Goal: Communication & Community: Answer question/provide support

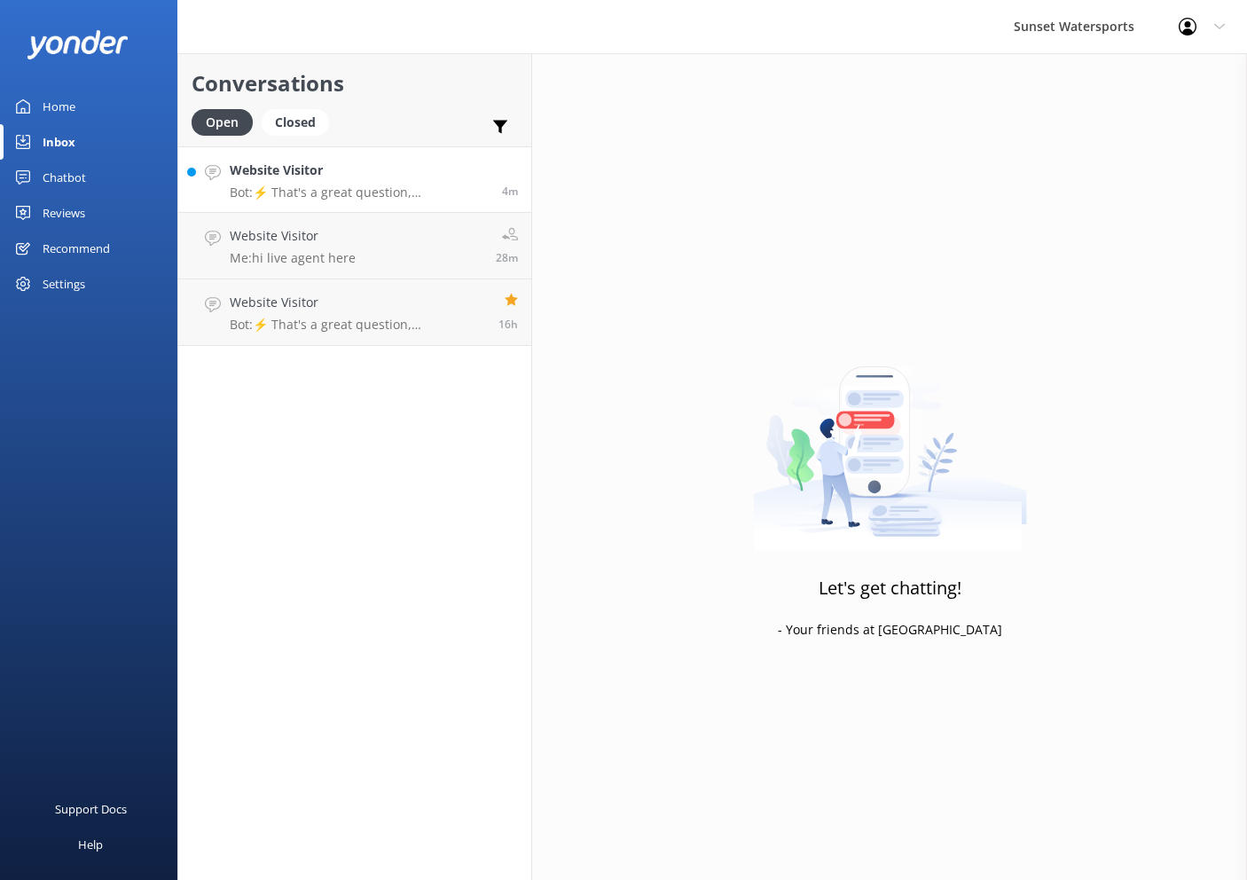
click at [356, 180] on div "Website Visitor Bot: ⚡ That's a great question, unfortunately I do not know the…" at bounding box center [359, 180] width 259 height 38
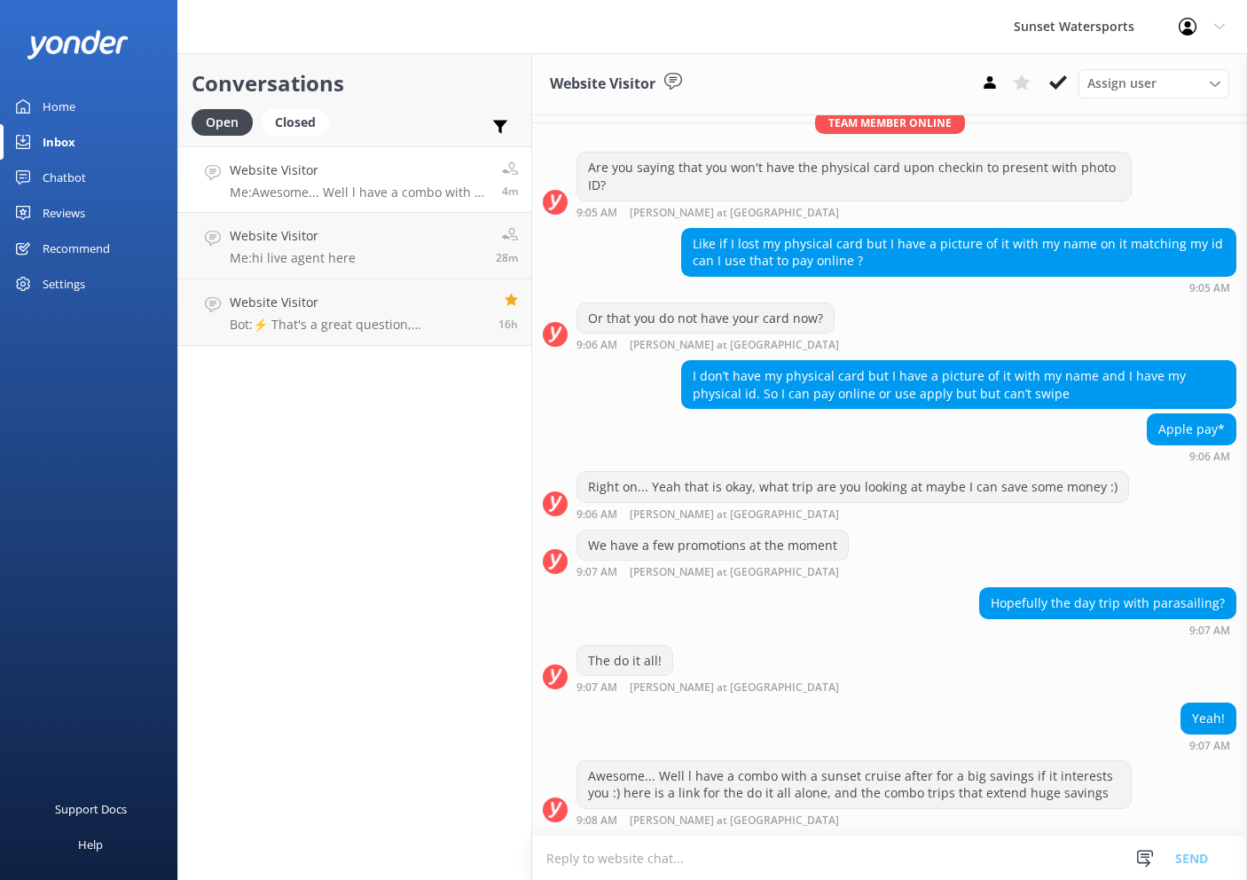
click at [779, 861] on textarea at bounding box center [889, 858] width 715 height 43
type textarea "o"
type textarea "[DOMAIN_NAME][URL]"
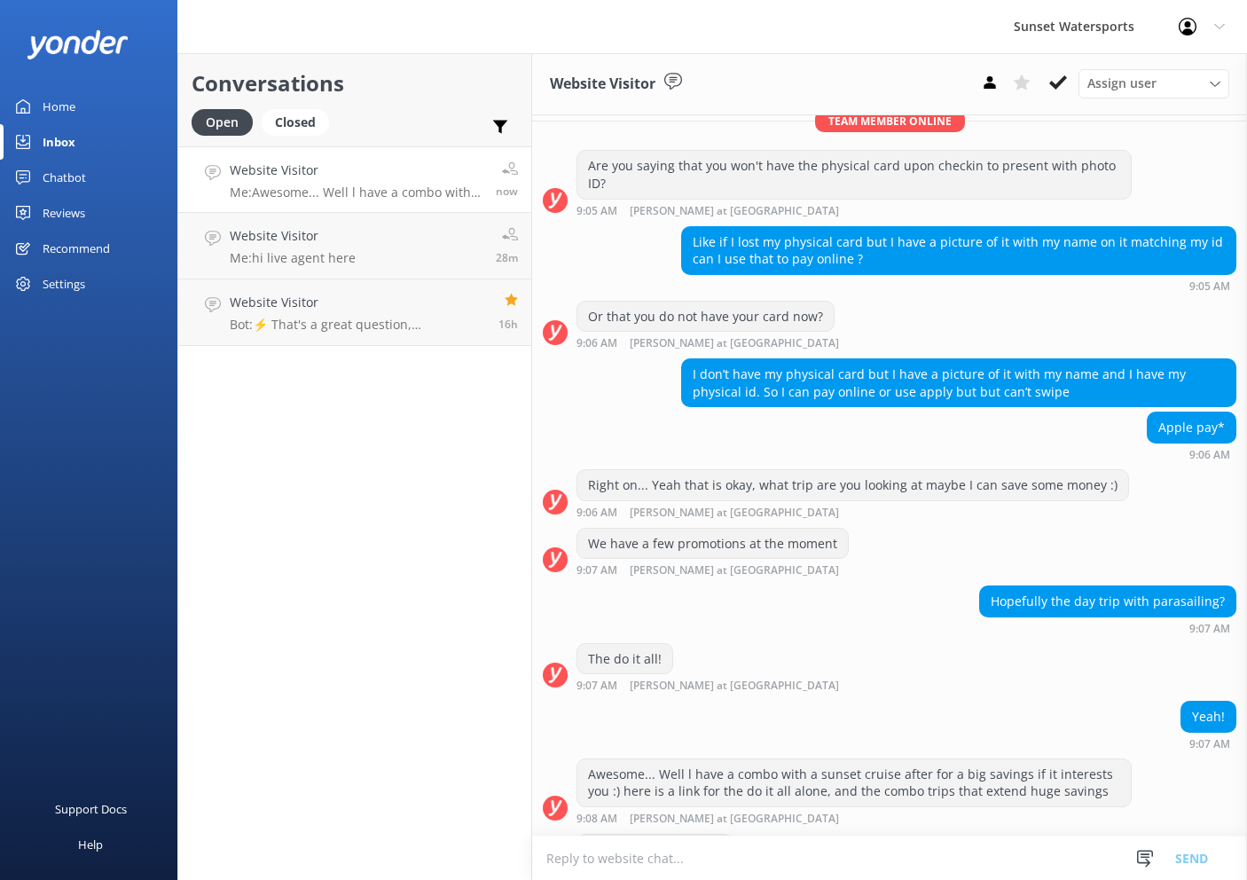
scroll to position [749, 0]
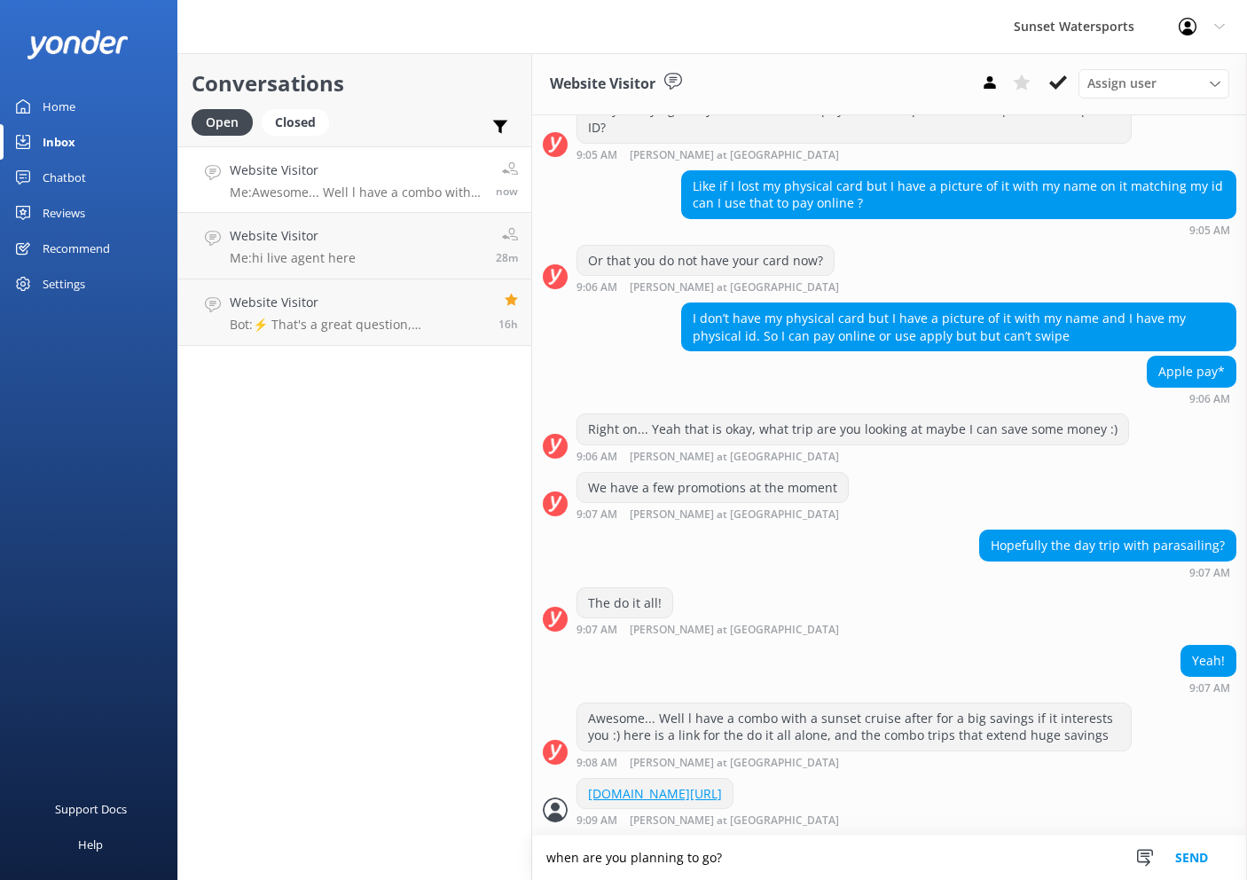
type textarea "when are you planning to go?"
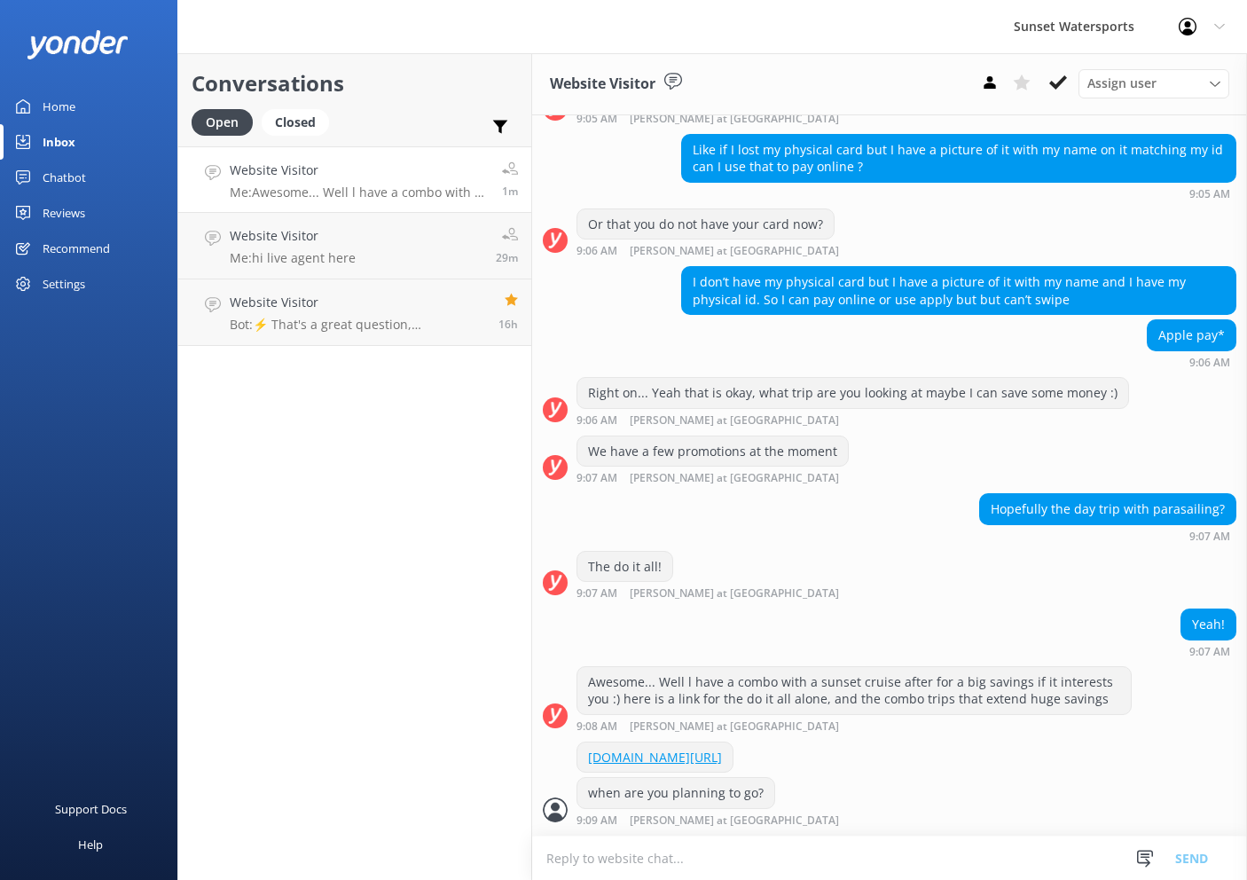
scroll to position [858, 0]
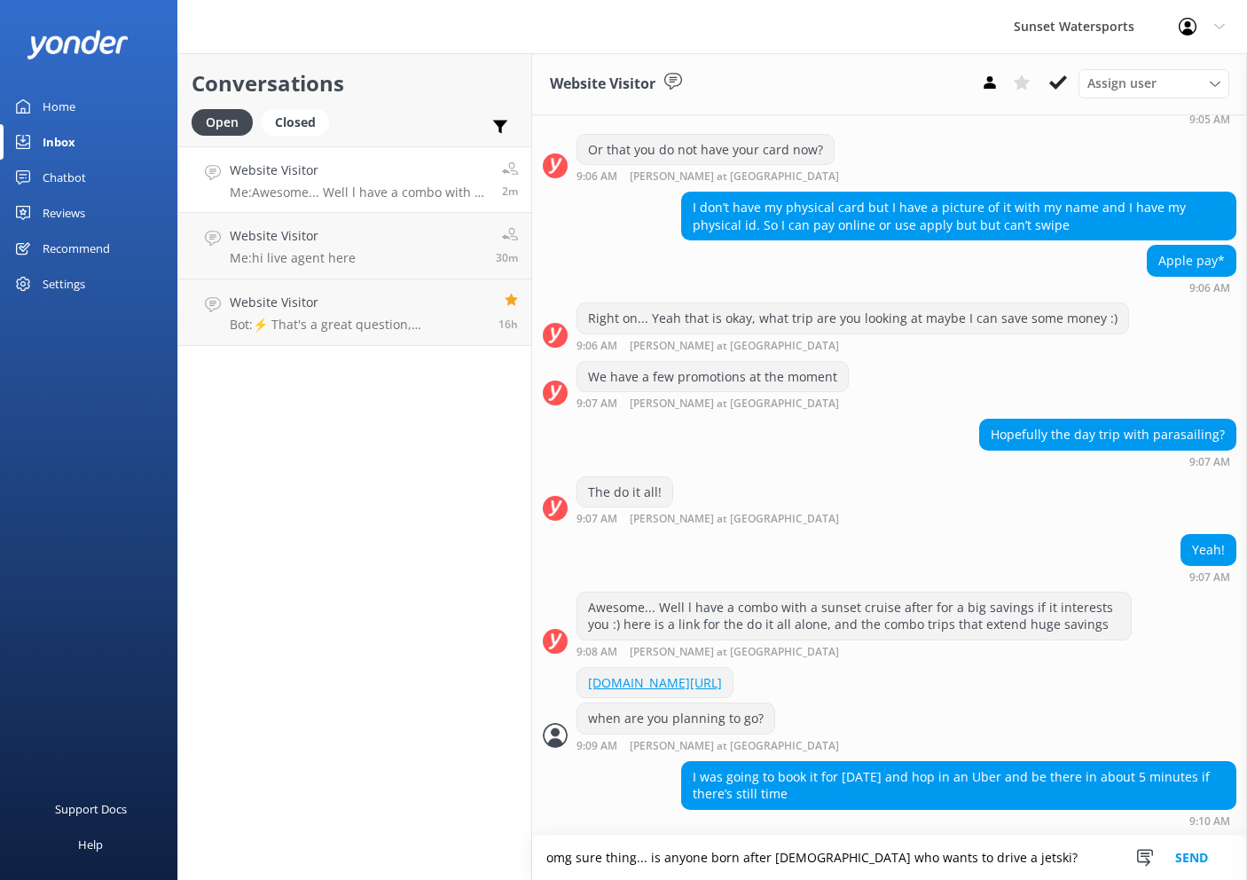
type textarea "omg sure thing... is anyone born after 1988 who wants to drive a jetski?"
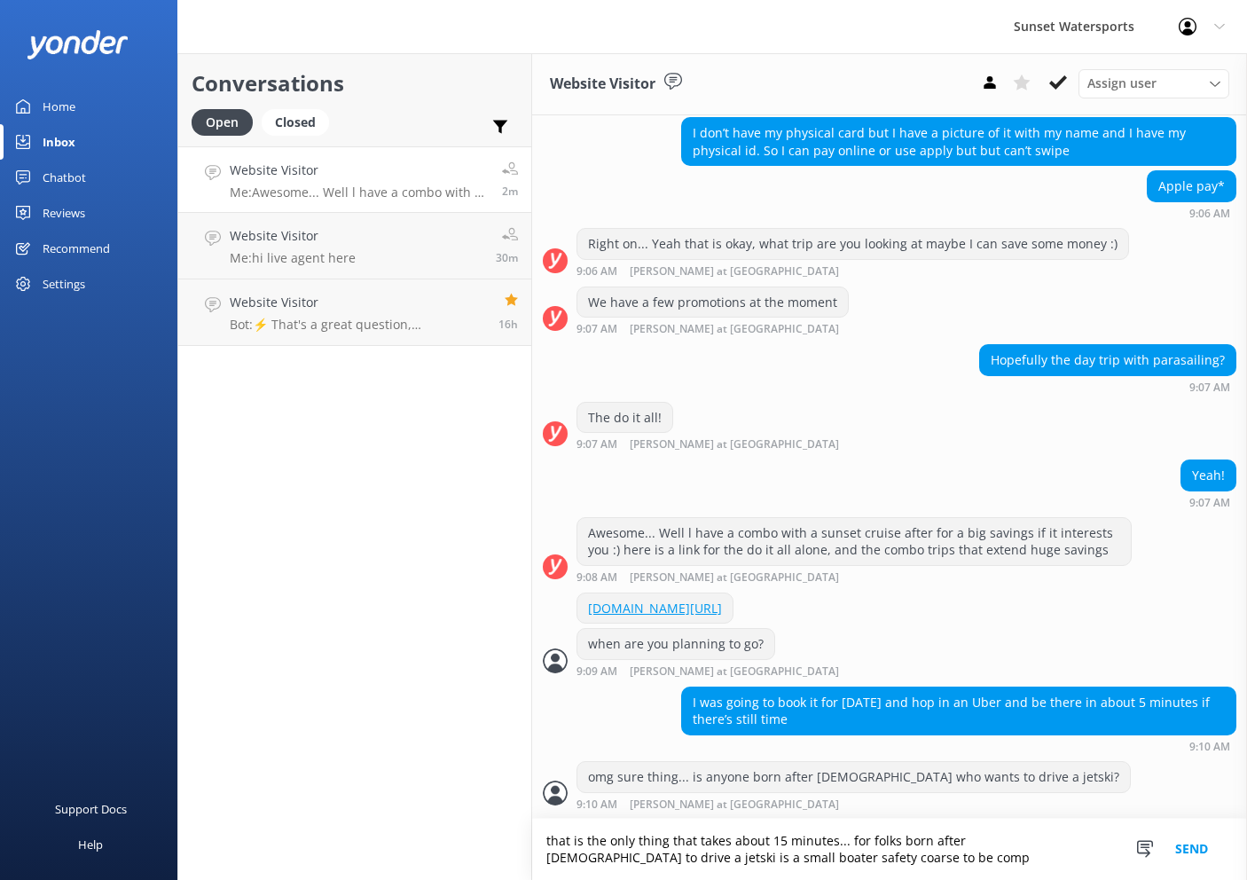
scroll to position [974, 0]
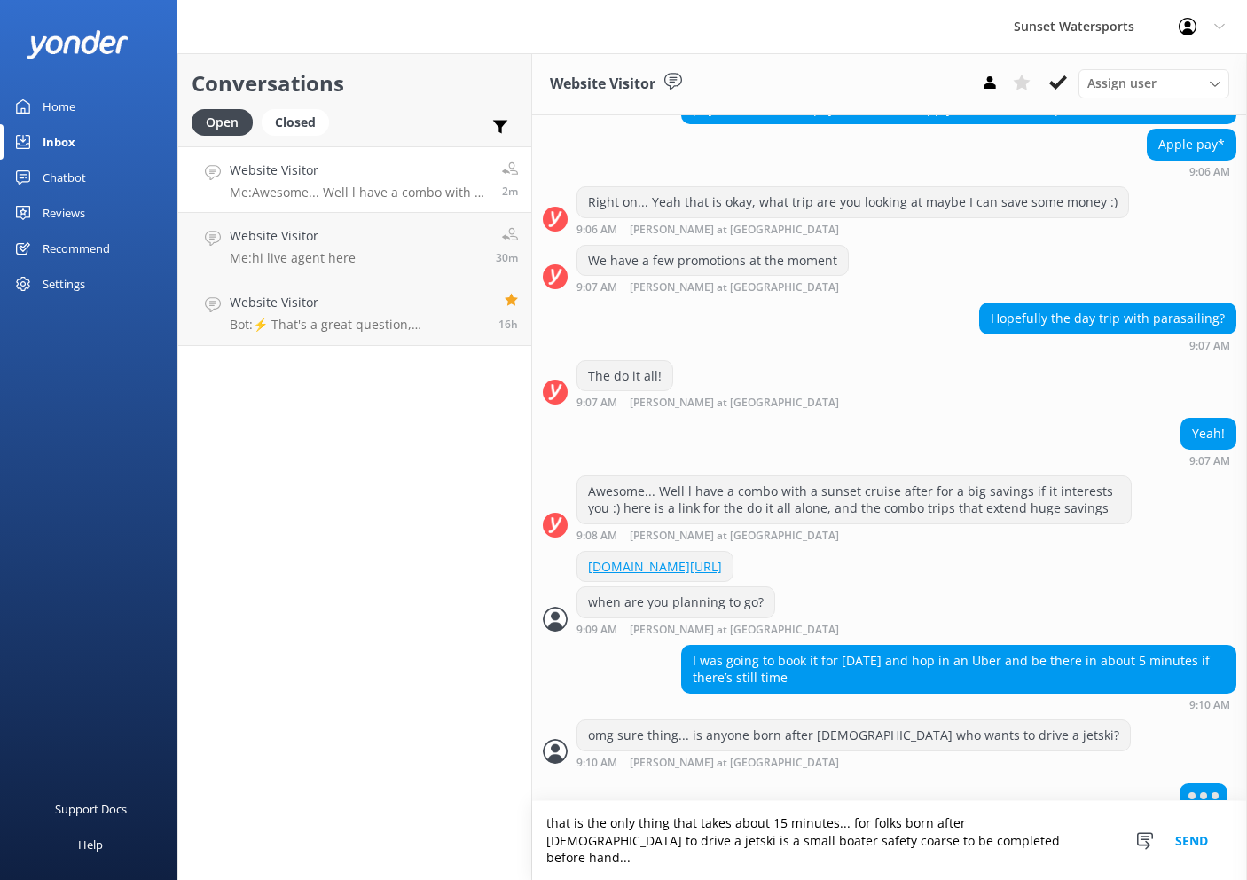
type textarea "that is the only thing that takes about 15 minutes... for folks born after 1988…"
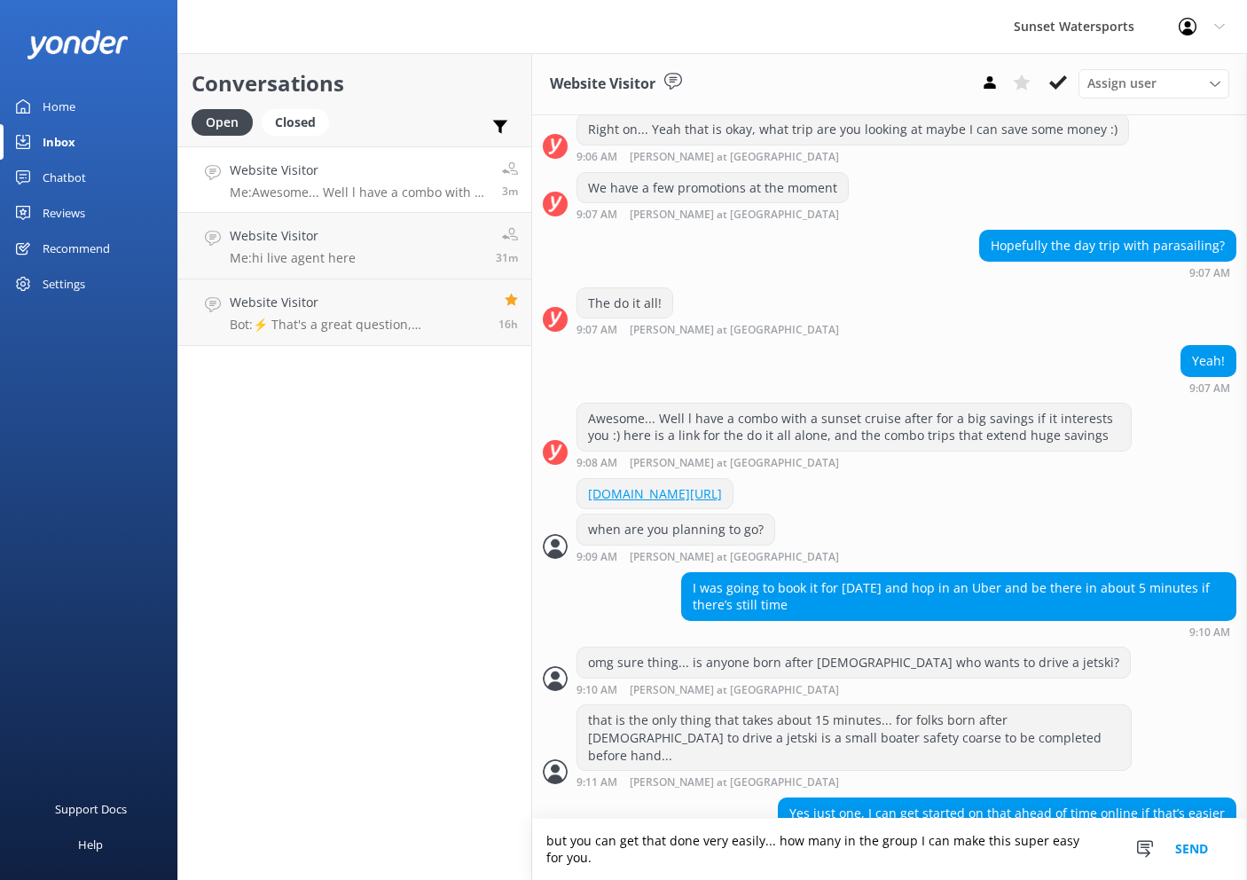
scroll to position [1064, 0]
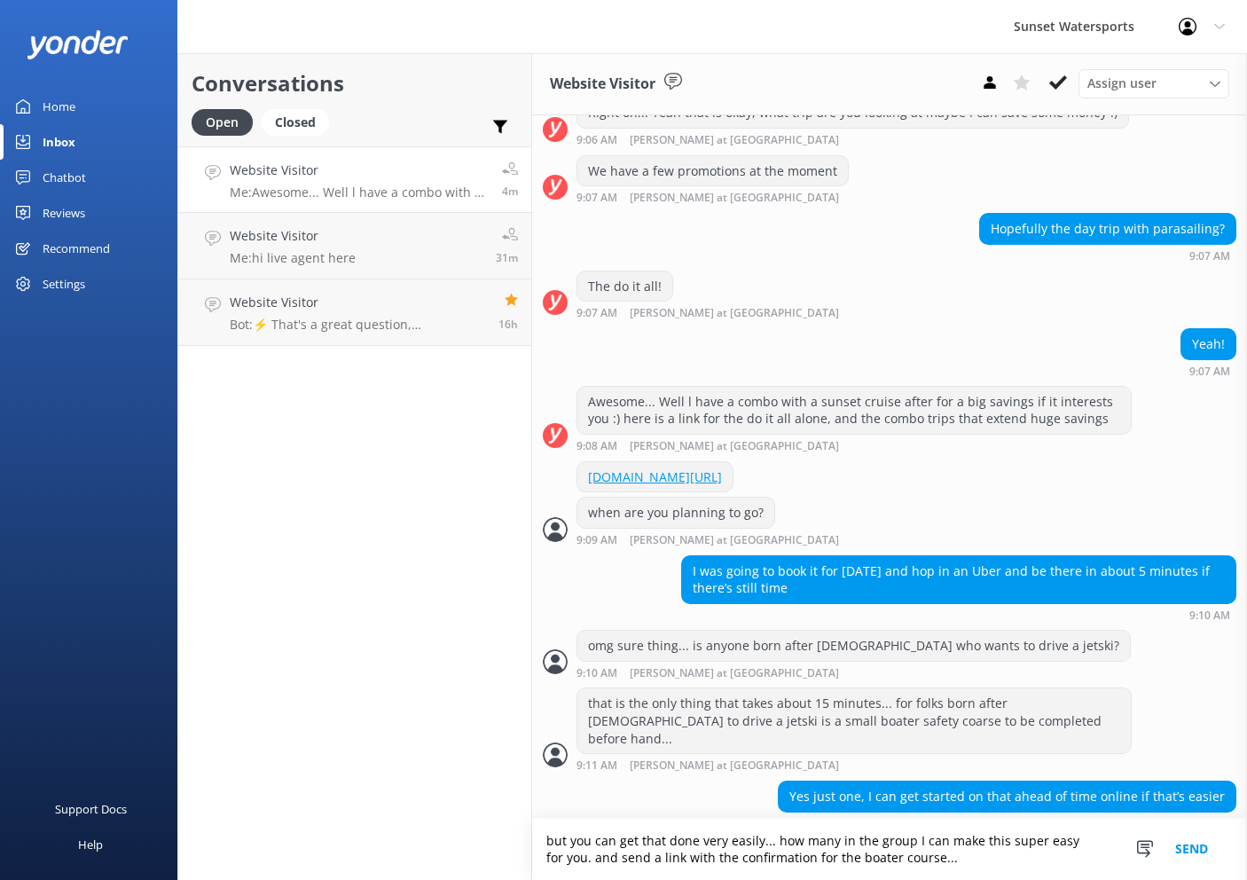
type textarea "but you can get that done very easily... how many in the group I can make this …"
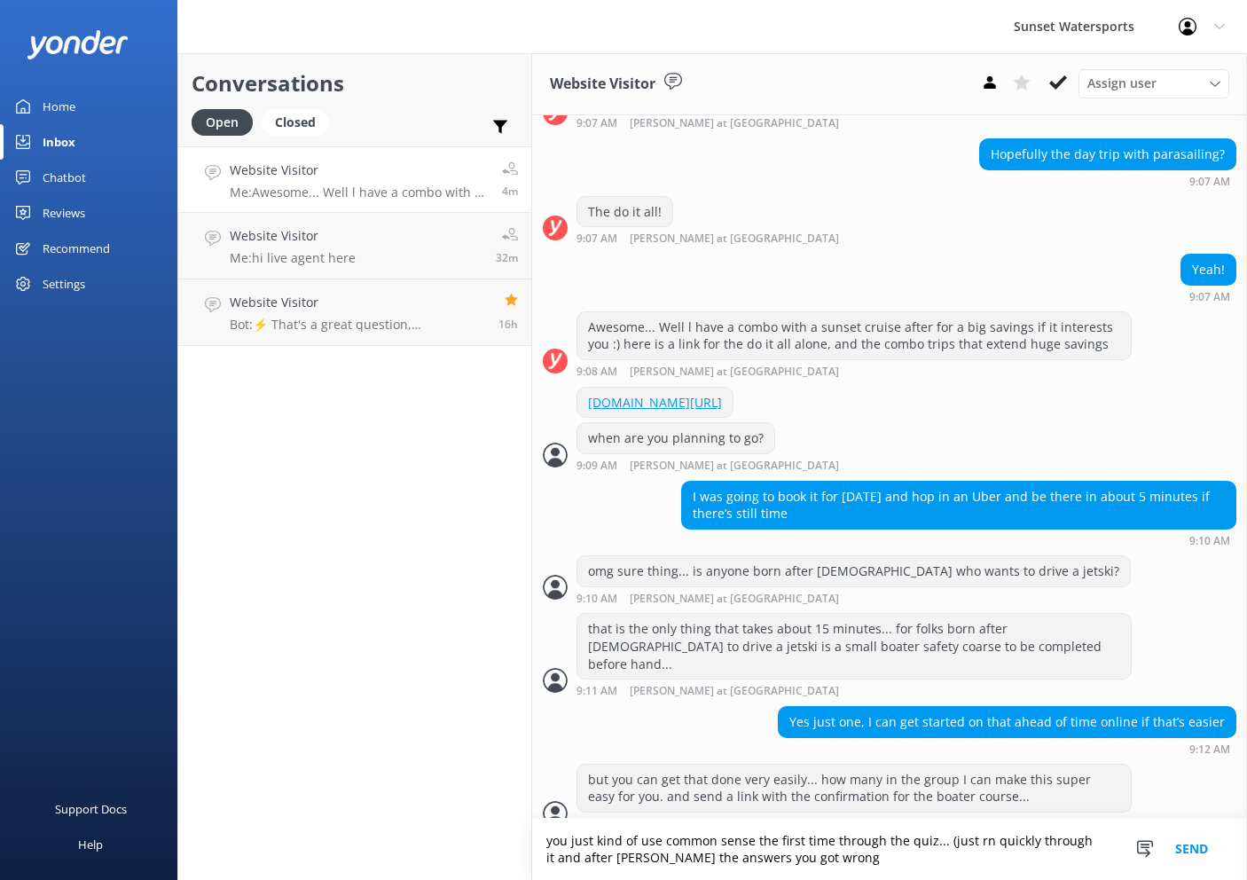
scroll to position [1195, 0]
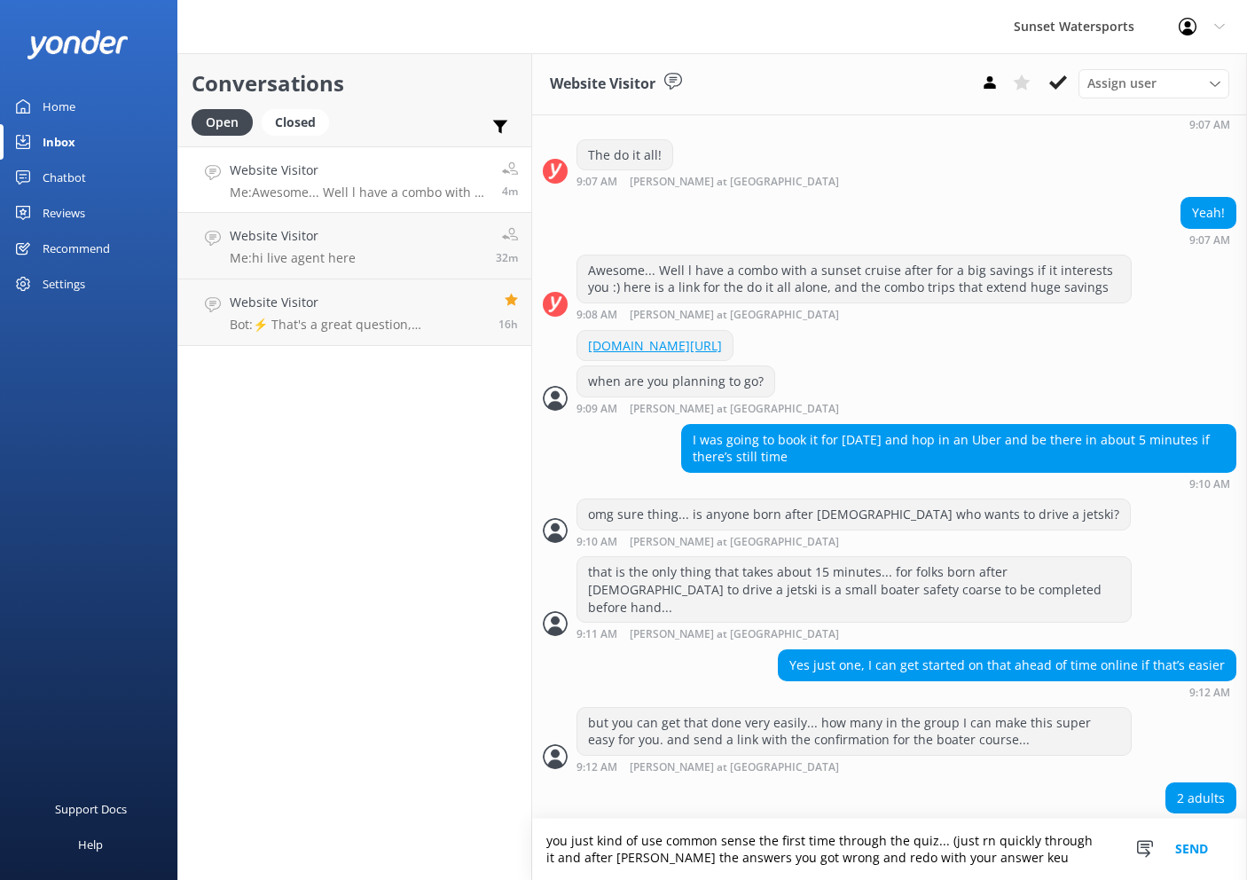
type textarea "you just kind of use common sense the first time through the quiz... (just rn q…"
drag, startPoint x: 421, startPoint y: 787, endPoint x: 531, endPoint y: 852, distance: 127.6
click at [531, 852] on div "Conversations Open Closed Important Assigned to me Unassigned Website Visitor M…" at bounding box center [712, 466] width 1070 height 827
drag, startPoint x: 979, startPoint y: 859, endPoint x: 531, endPoint y: 834, distance: 448.7
click at [531, 828] on div "Conversations Open Closed Important Assigned to me Unassigned Website Visitor M…" at bounding box center [712, 466] width 1070 height 827
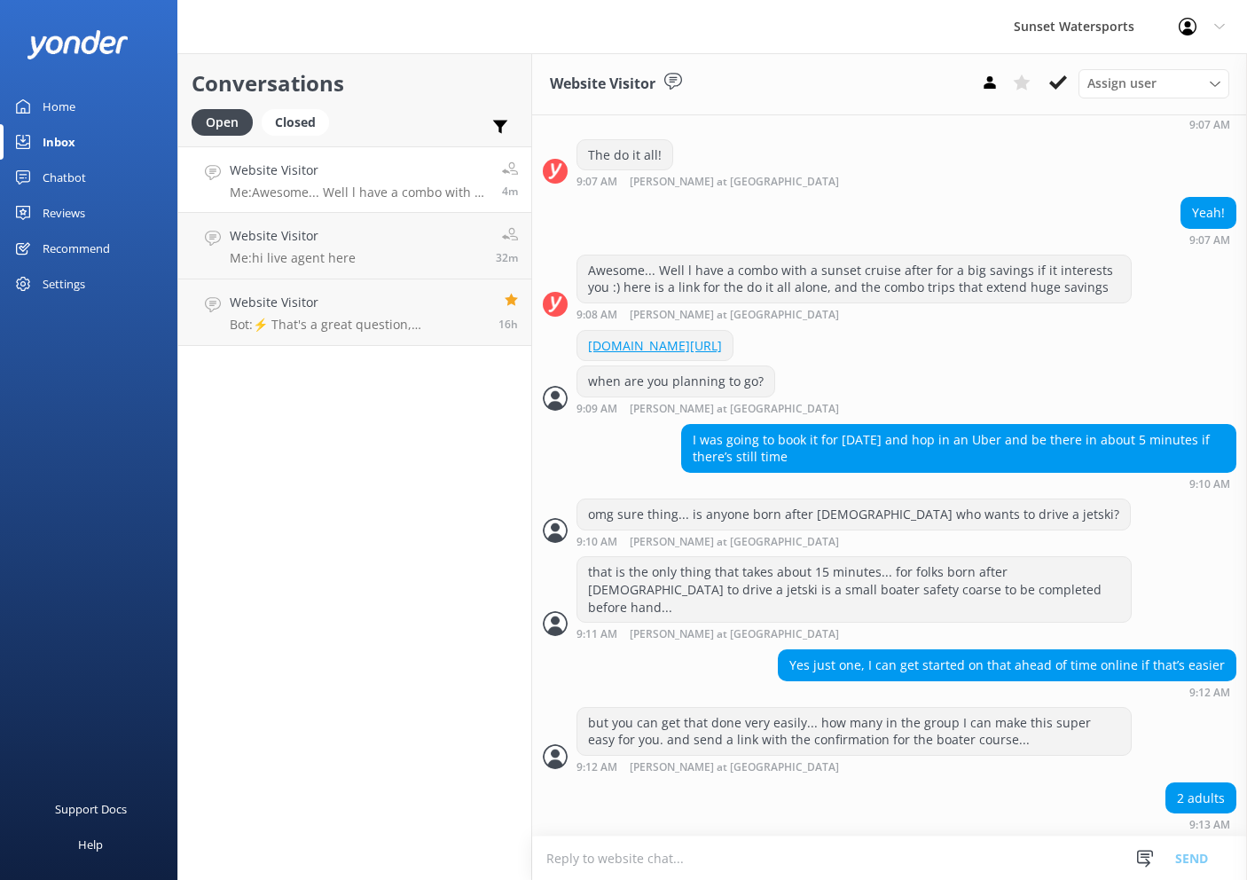
scroll to position [1178, 0]
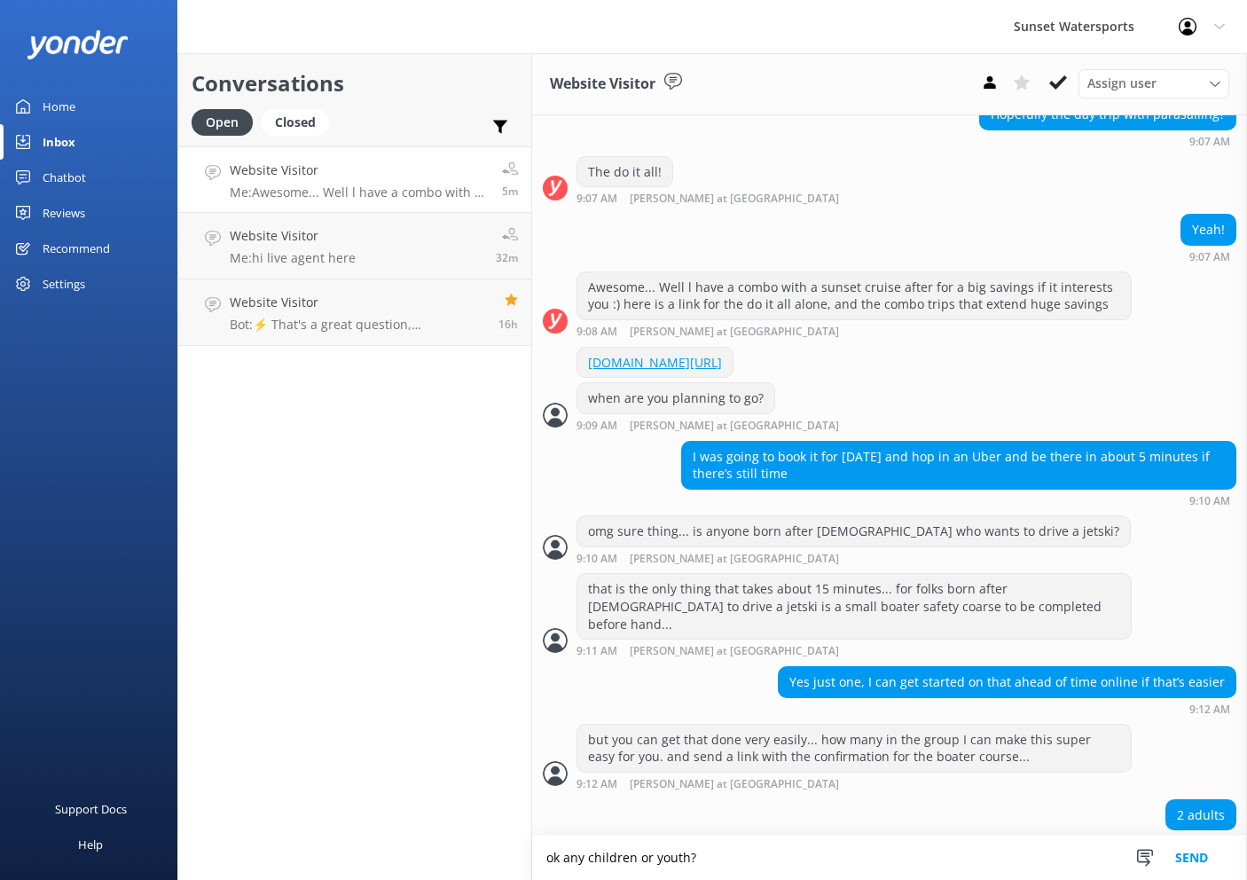
type textarea "ok any children or youth?"
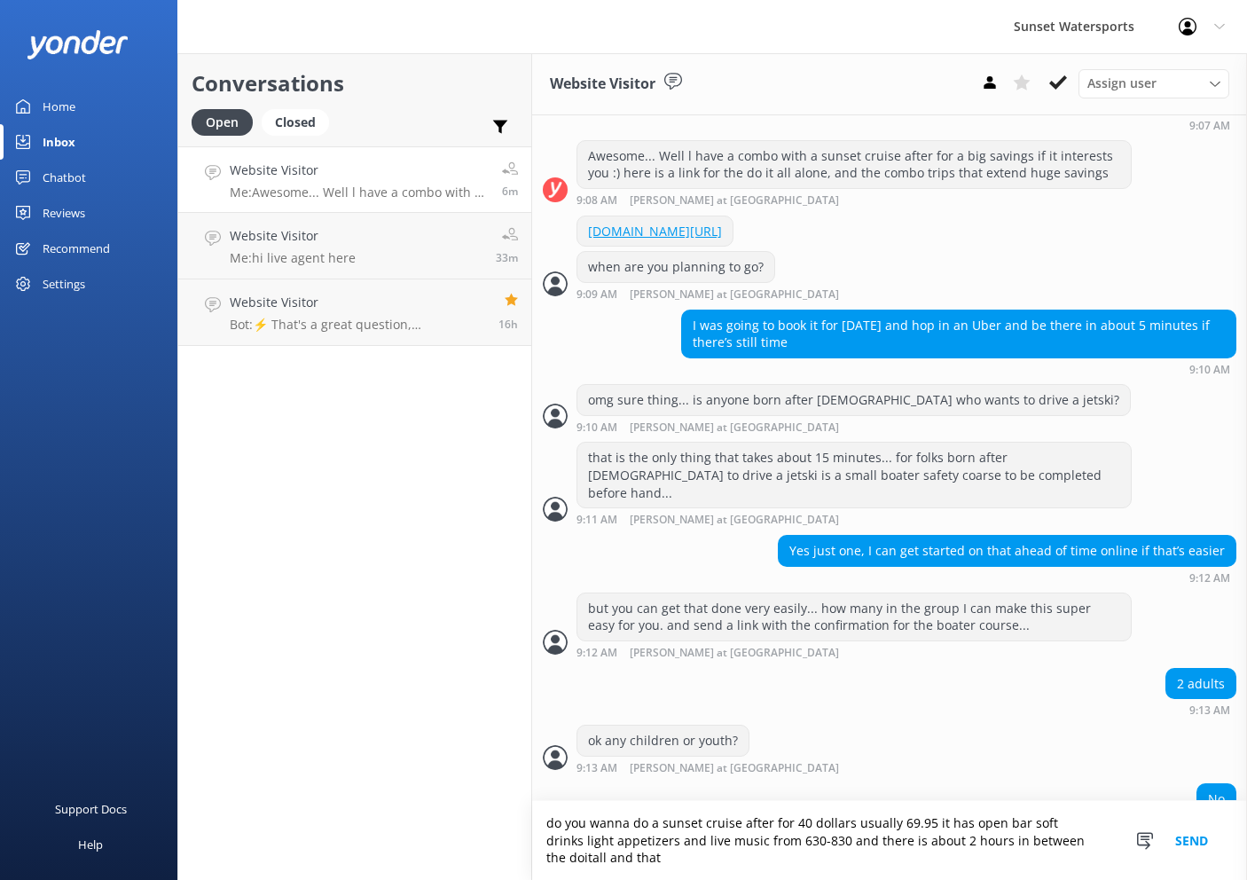
scroll to position [1326, 0]
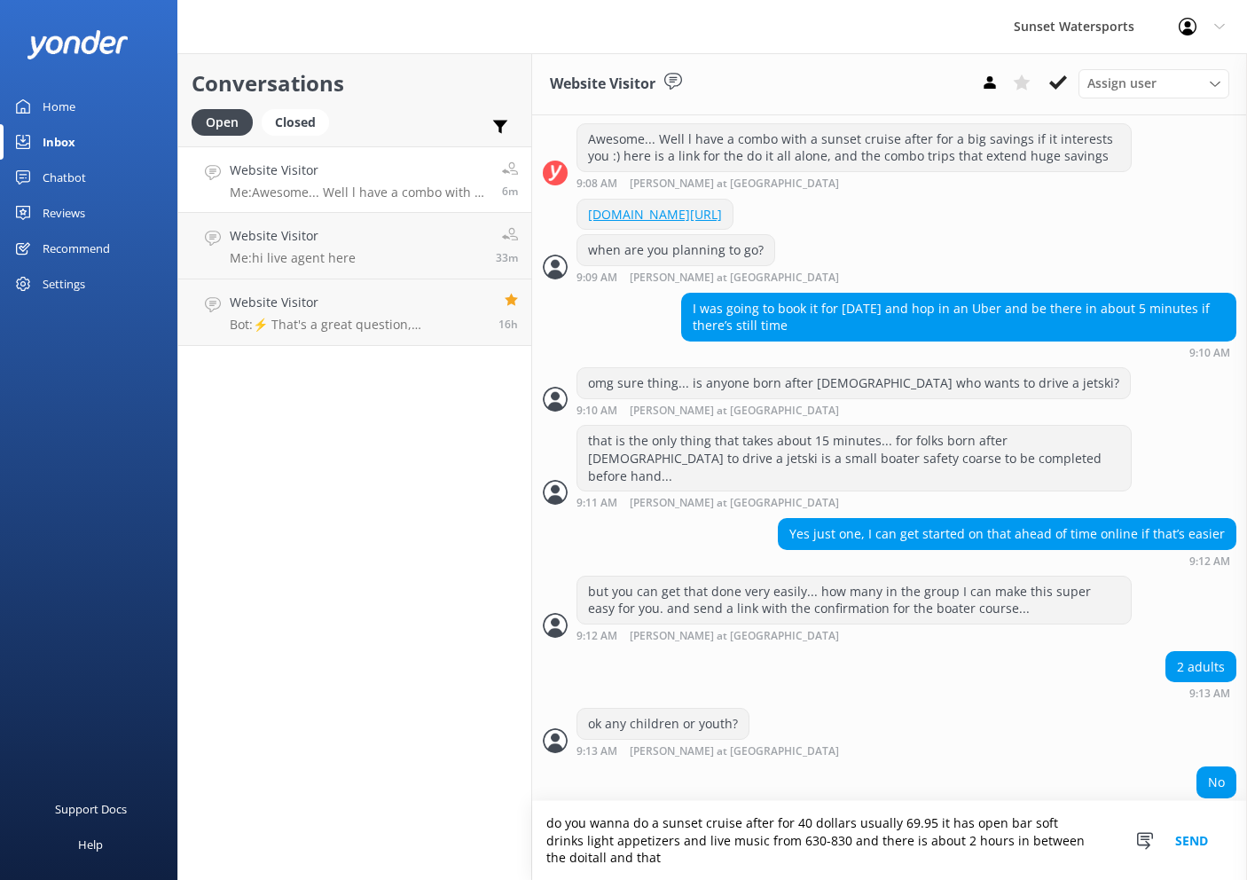
type textarea "do you wanna do a sunset cruise after for 40 dollars usually 69.95 it has open …"
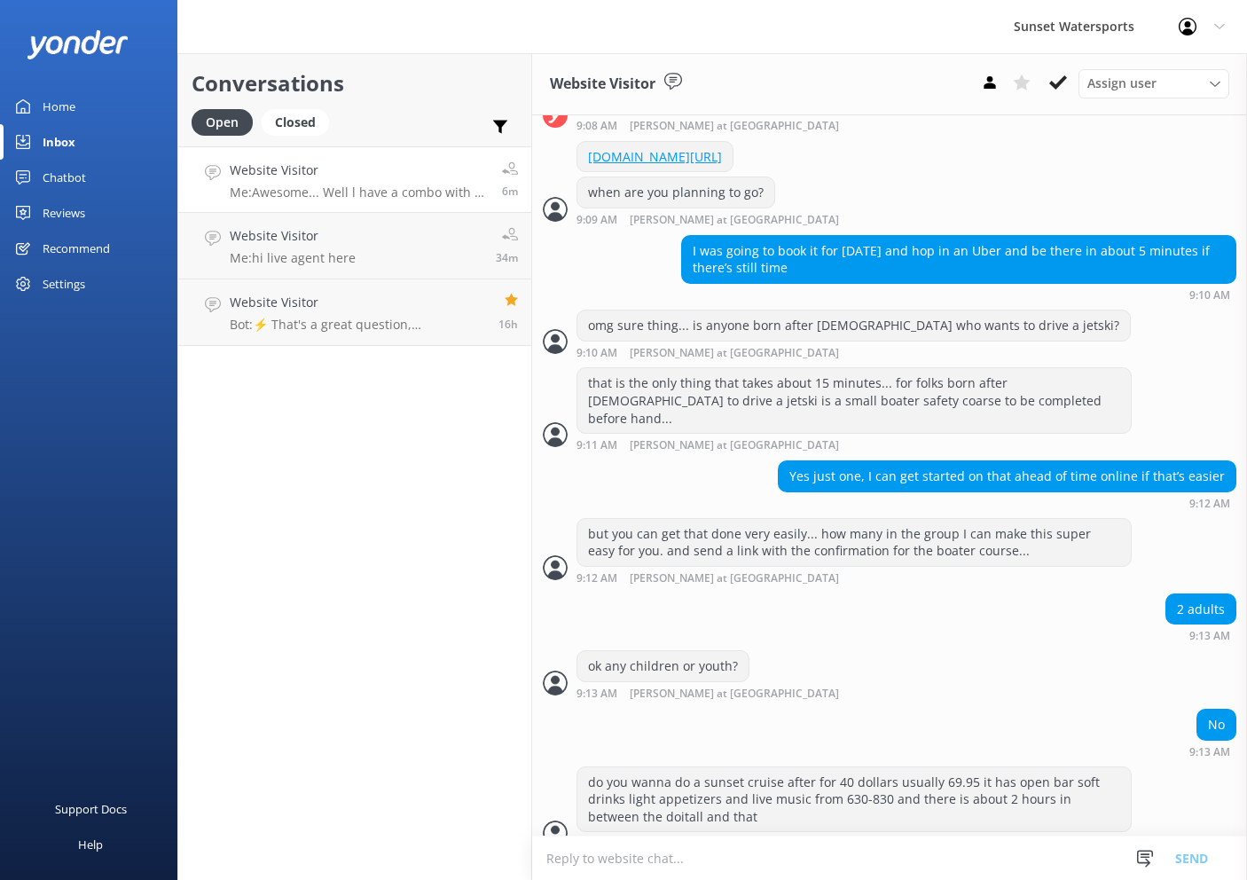
scroll to position [1441, 0]
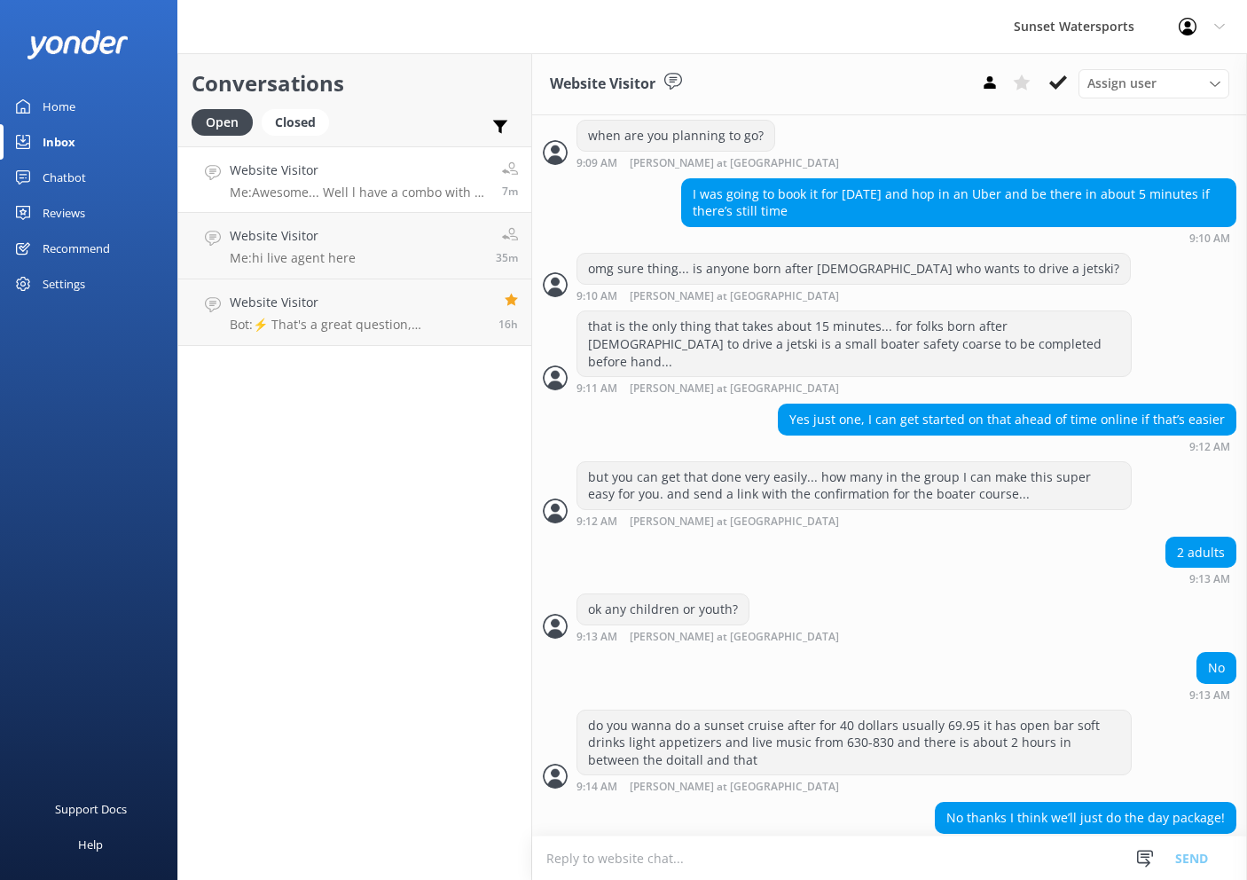
click at [774, 864] on textarea at bounding box center [889, 858] width 715 height 43
paste textarea "https://fareharbor.com/embeds/book/sunsetwatersportskeywest/cart/?u=eb19e65b-a7…"
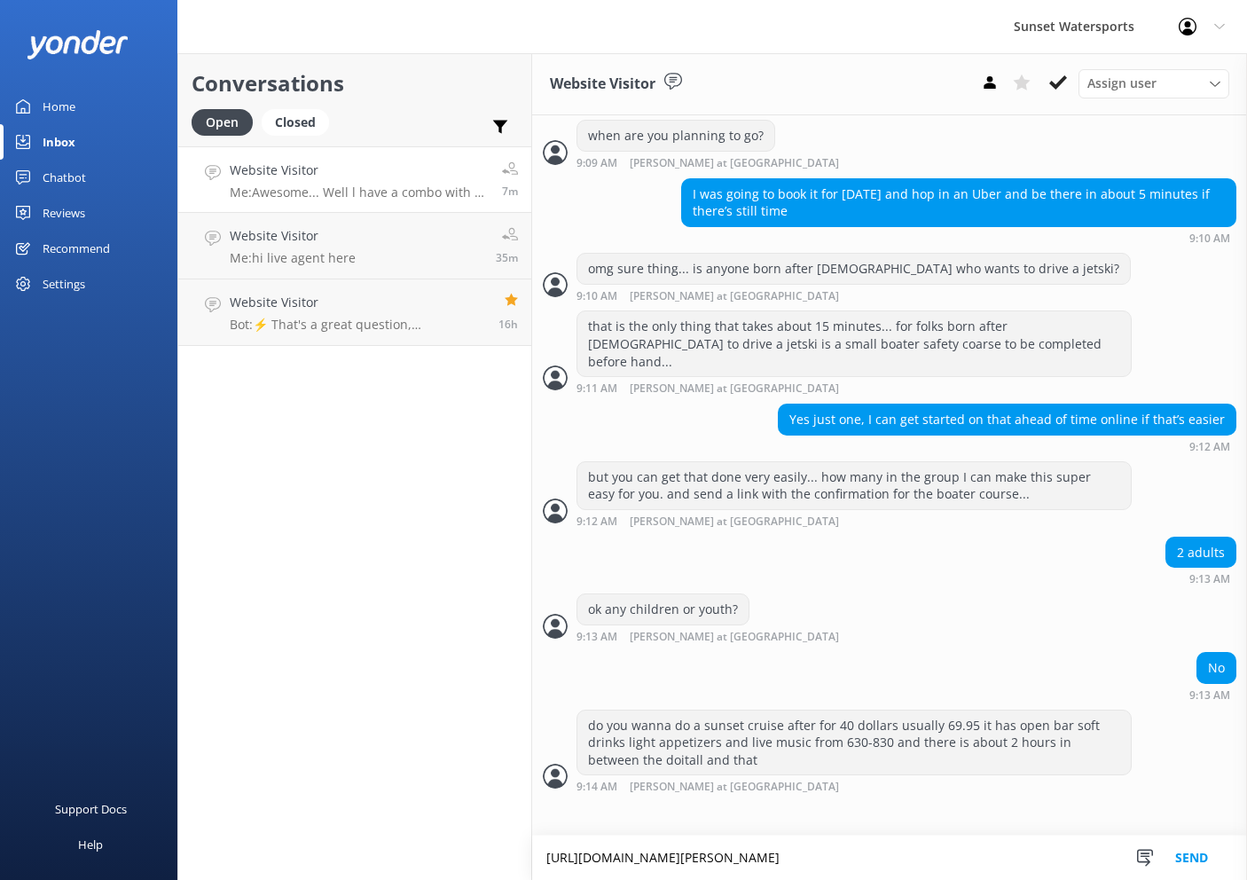
scroll to position [1474, 0]
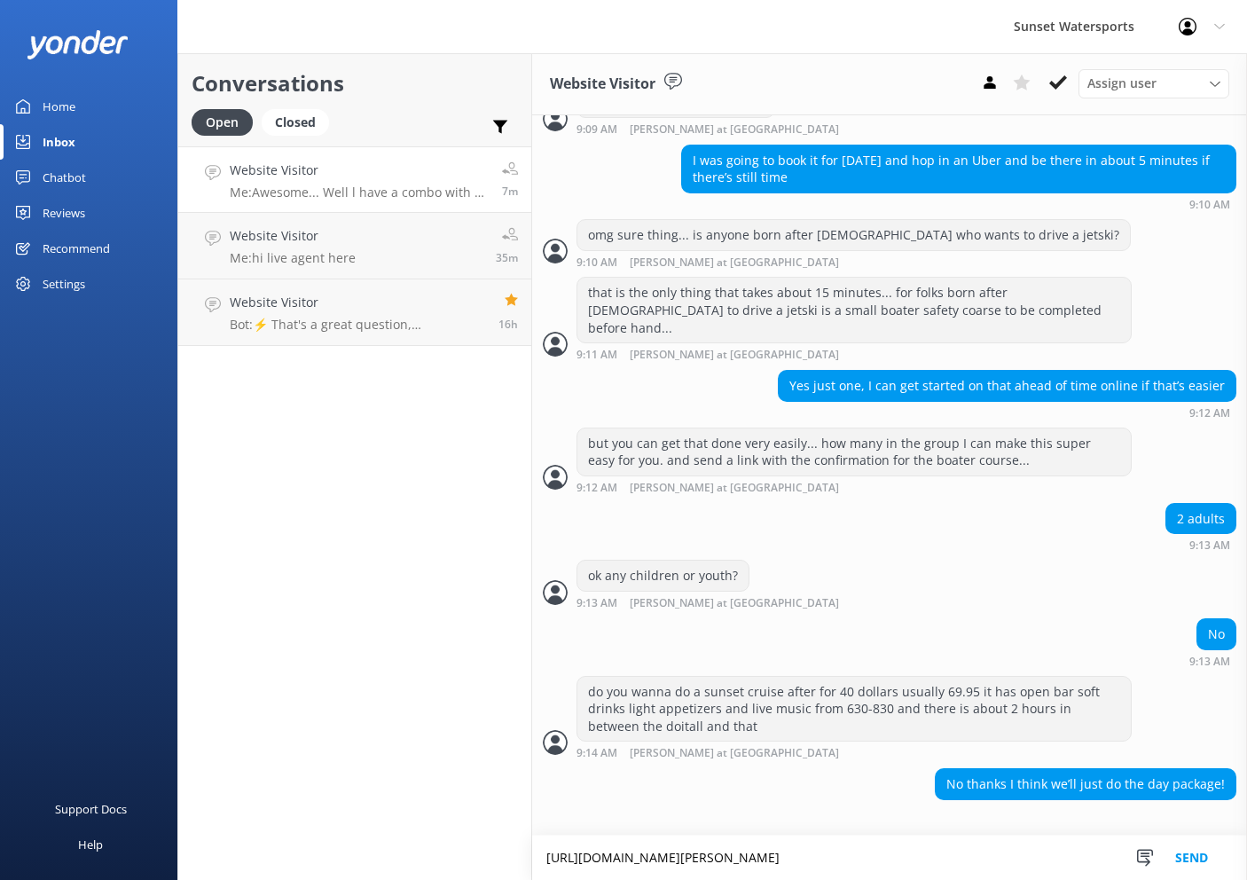
click at [774, 864] on textarea "https://fareharbor.com/embeds/book/sunsetwatersportskeywest/cart/?u=eb19e65b-a7…" at bounding box center [889, 858] width 715 height 44
type textarea "https://fareharbor.com/embeds/book/sunsetwatersportskeywest/cart/?u=eb19e65b-a7…"
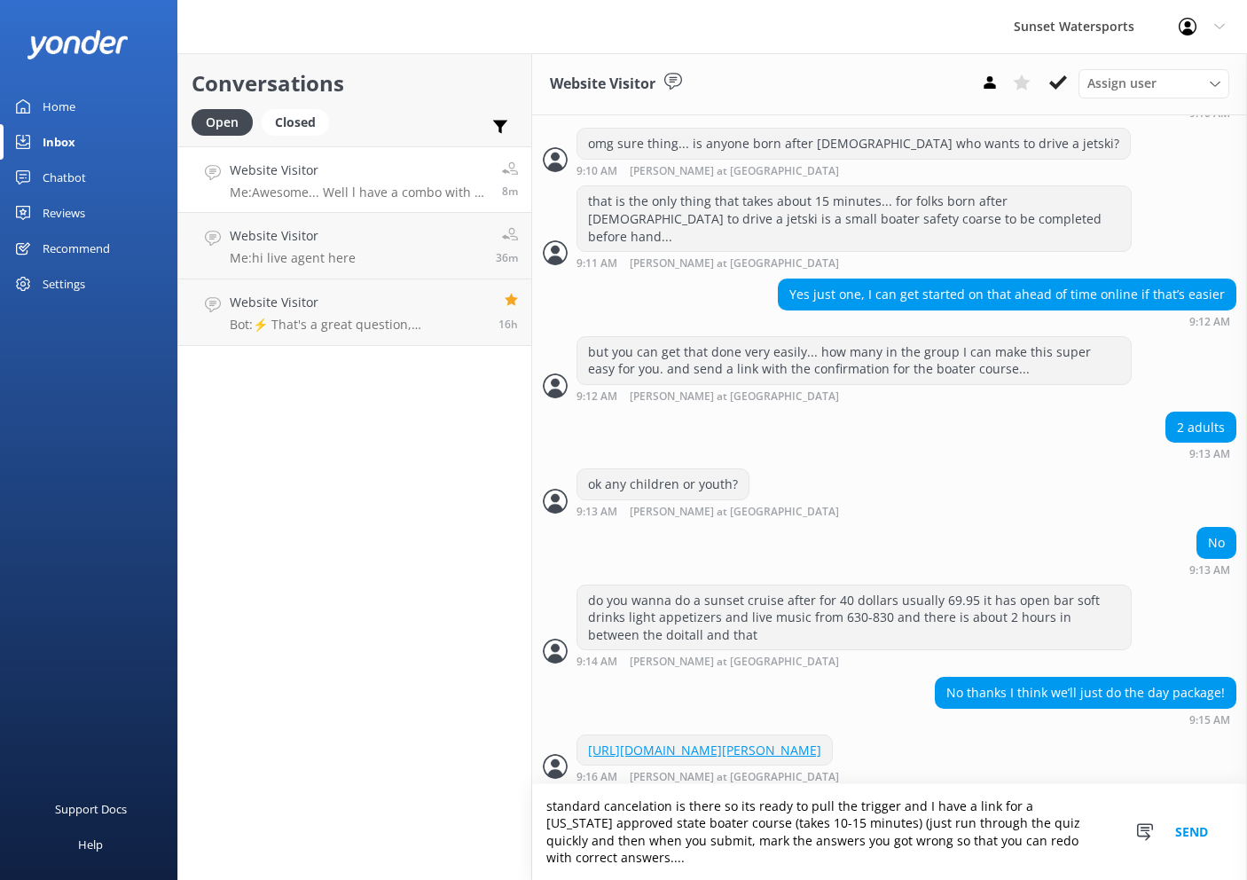
scroll to position [1583, 0]
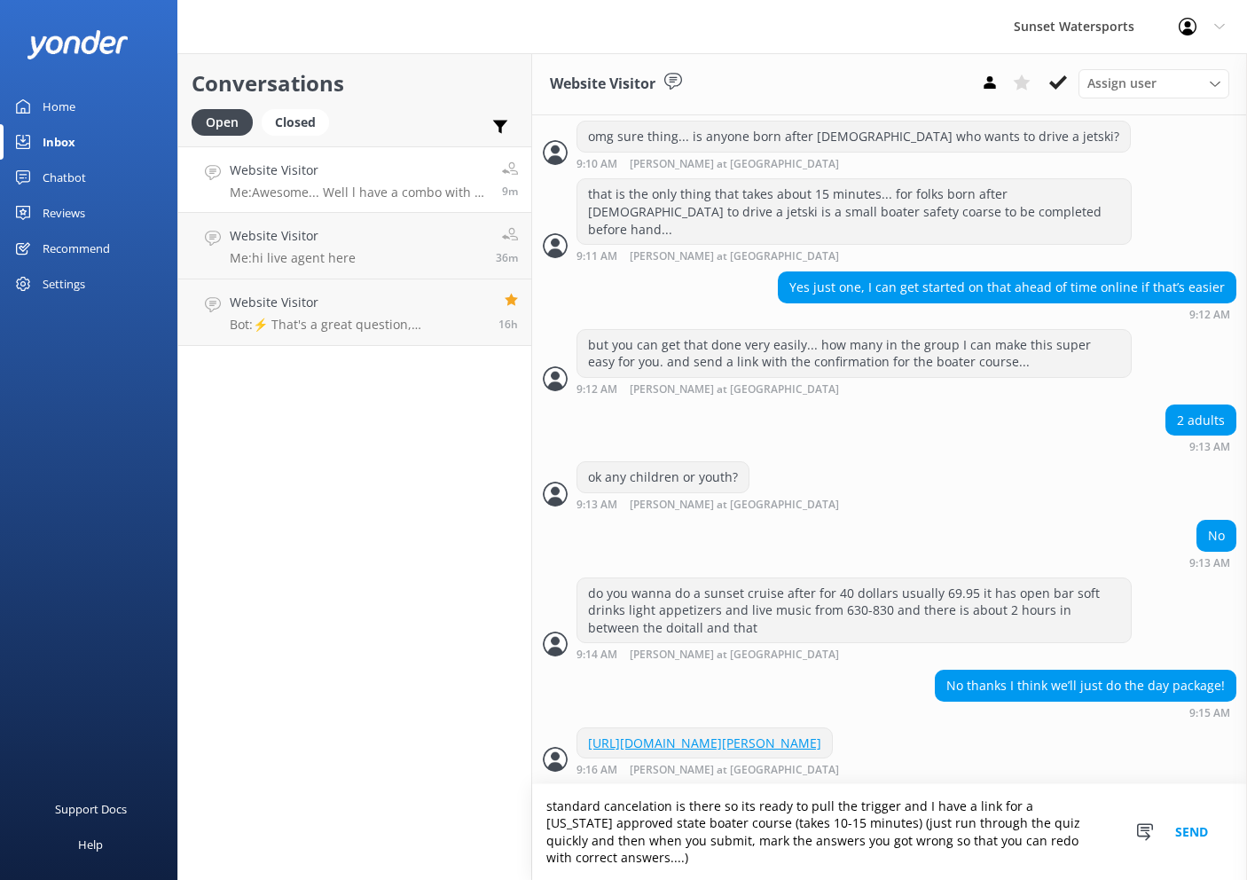
type textarea "standard cancelation is there so its ready to pull the trigger and I have a lin…"
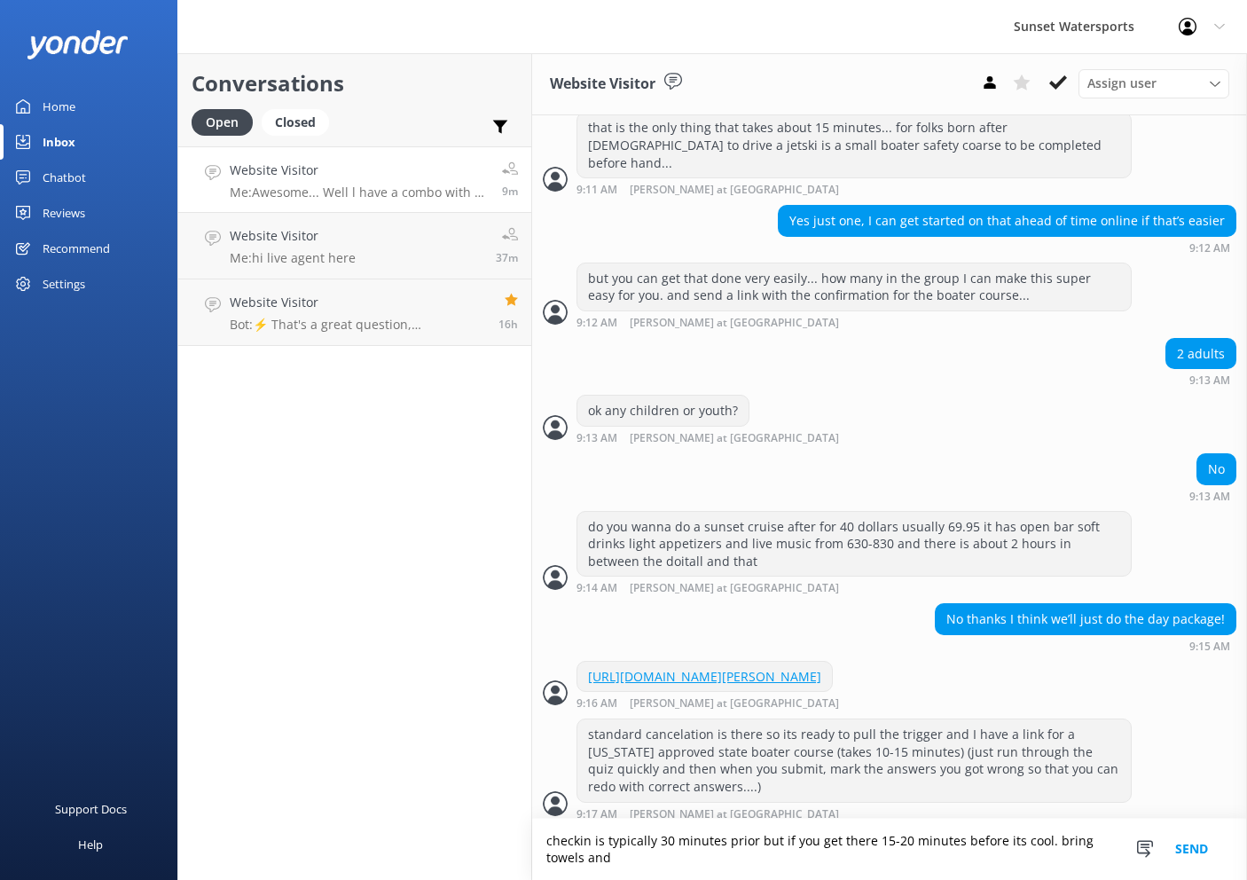
scroll to position [1656, 0]
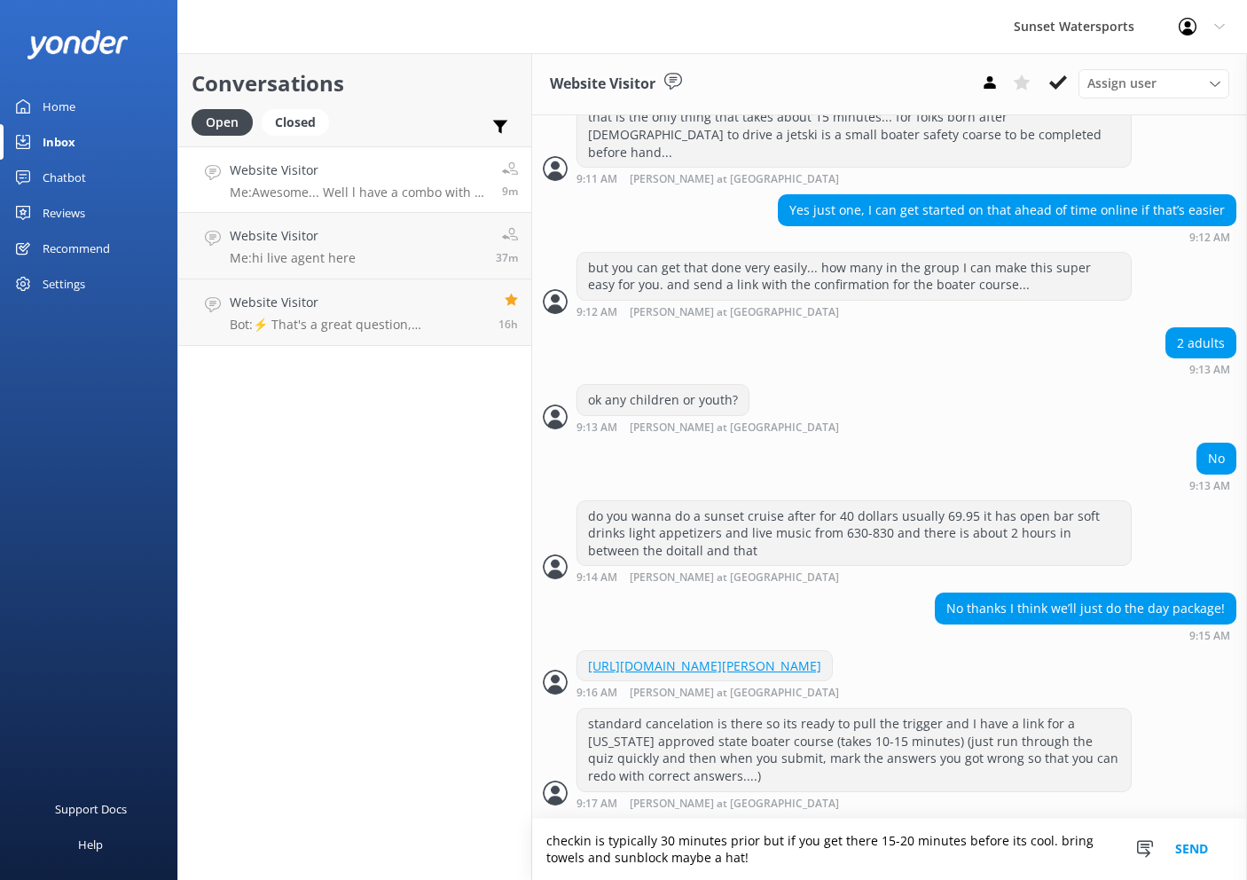
type textarea "checkin is typically 30 minutes prior but if you get there 15-20 minutes before…"
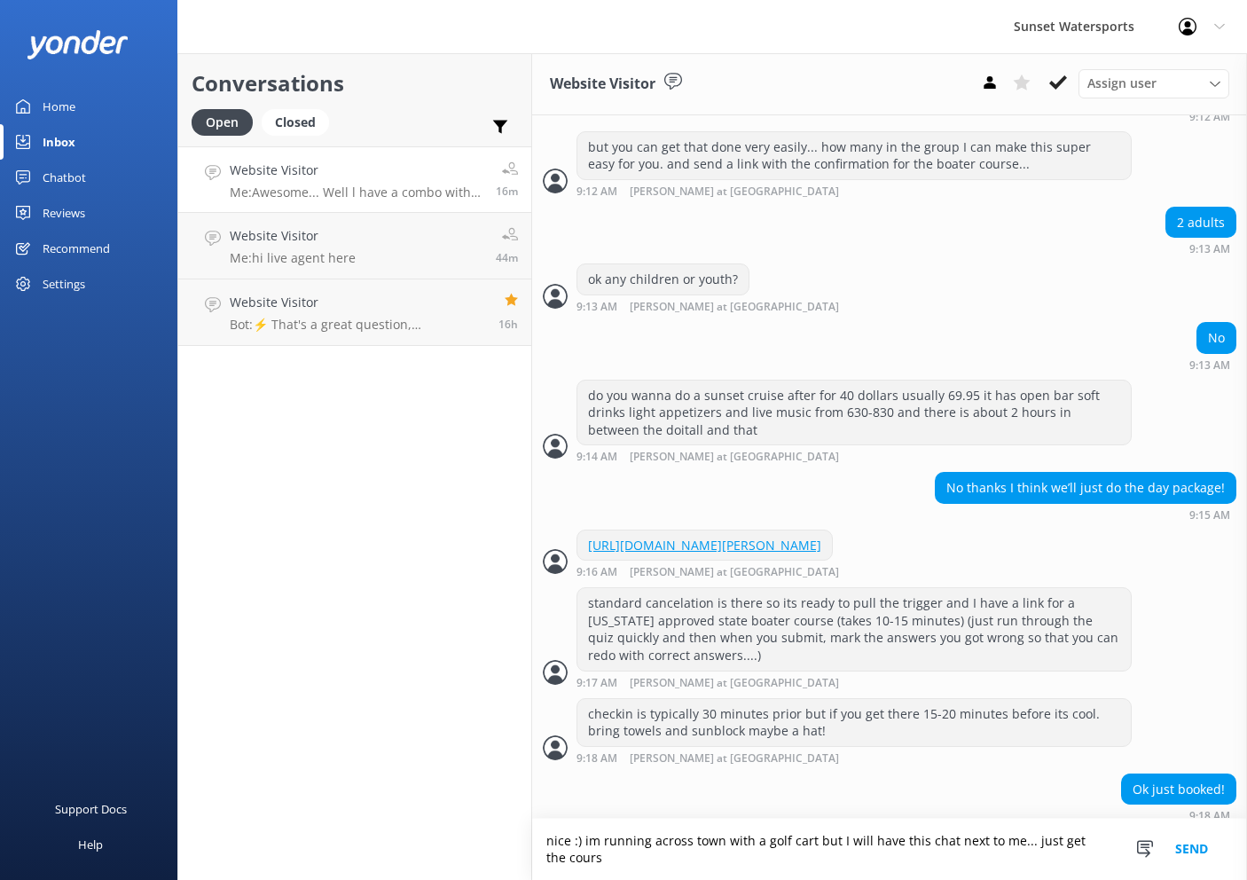
scroll to position [1787, 0]
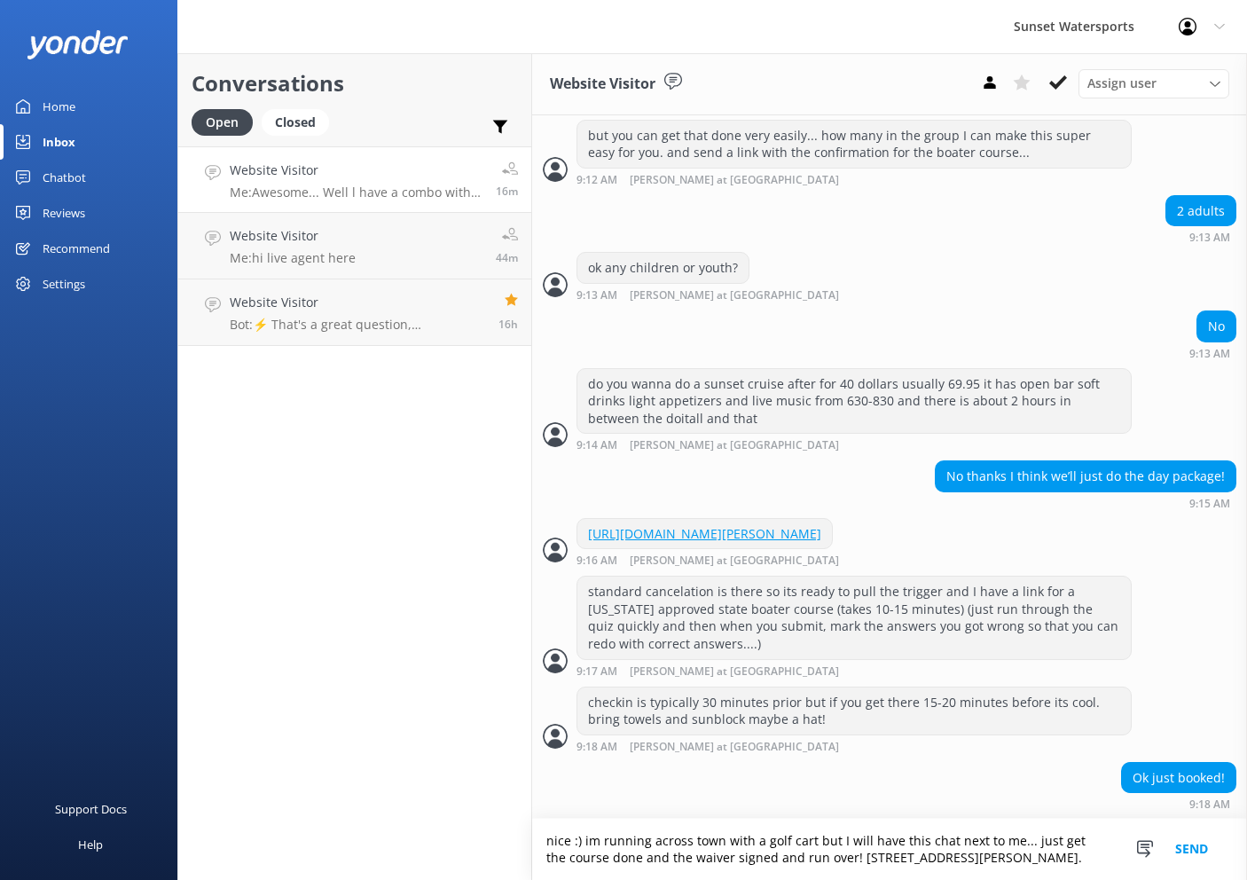
type textarea "nice :) im running across town with a golf cart but I will have this chat next …"
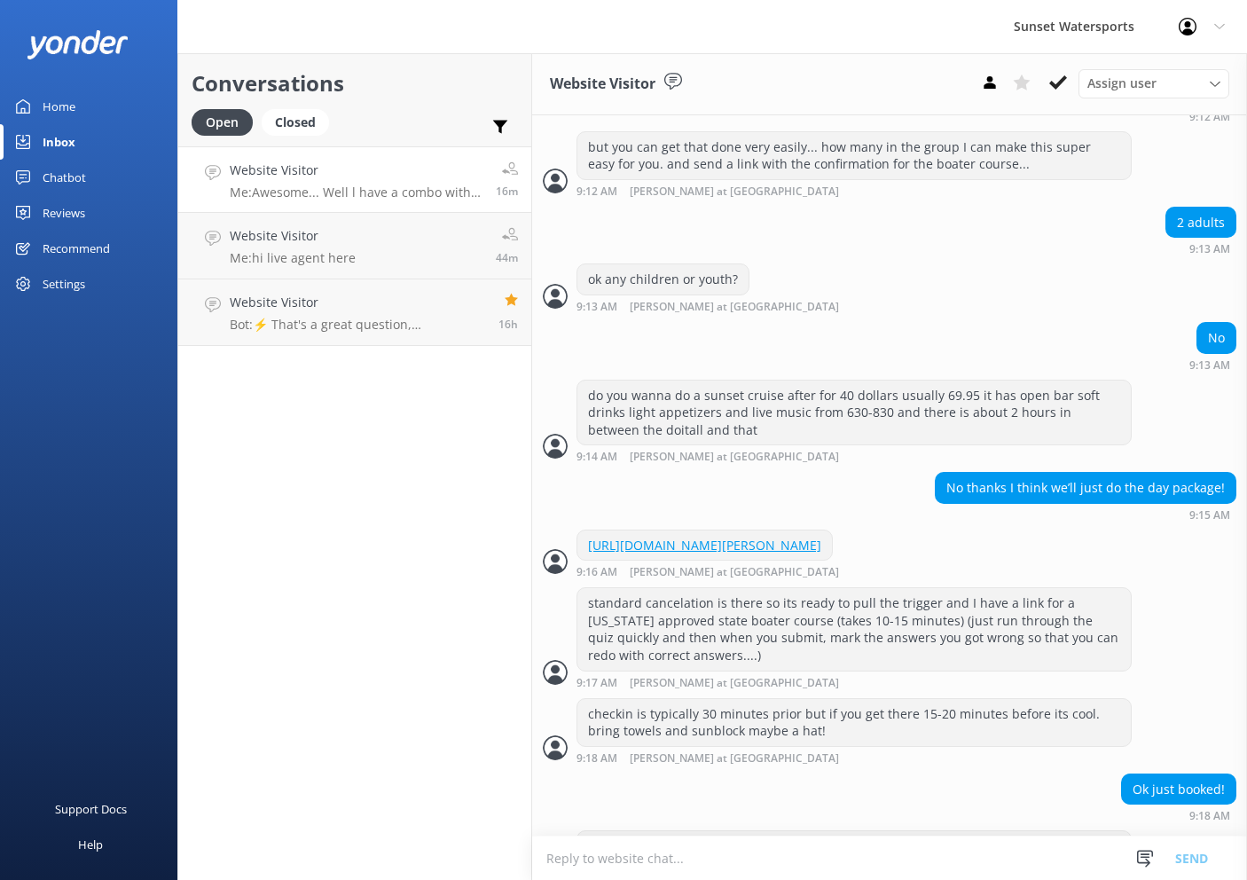
scroll to position [1844, 0]
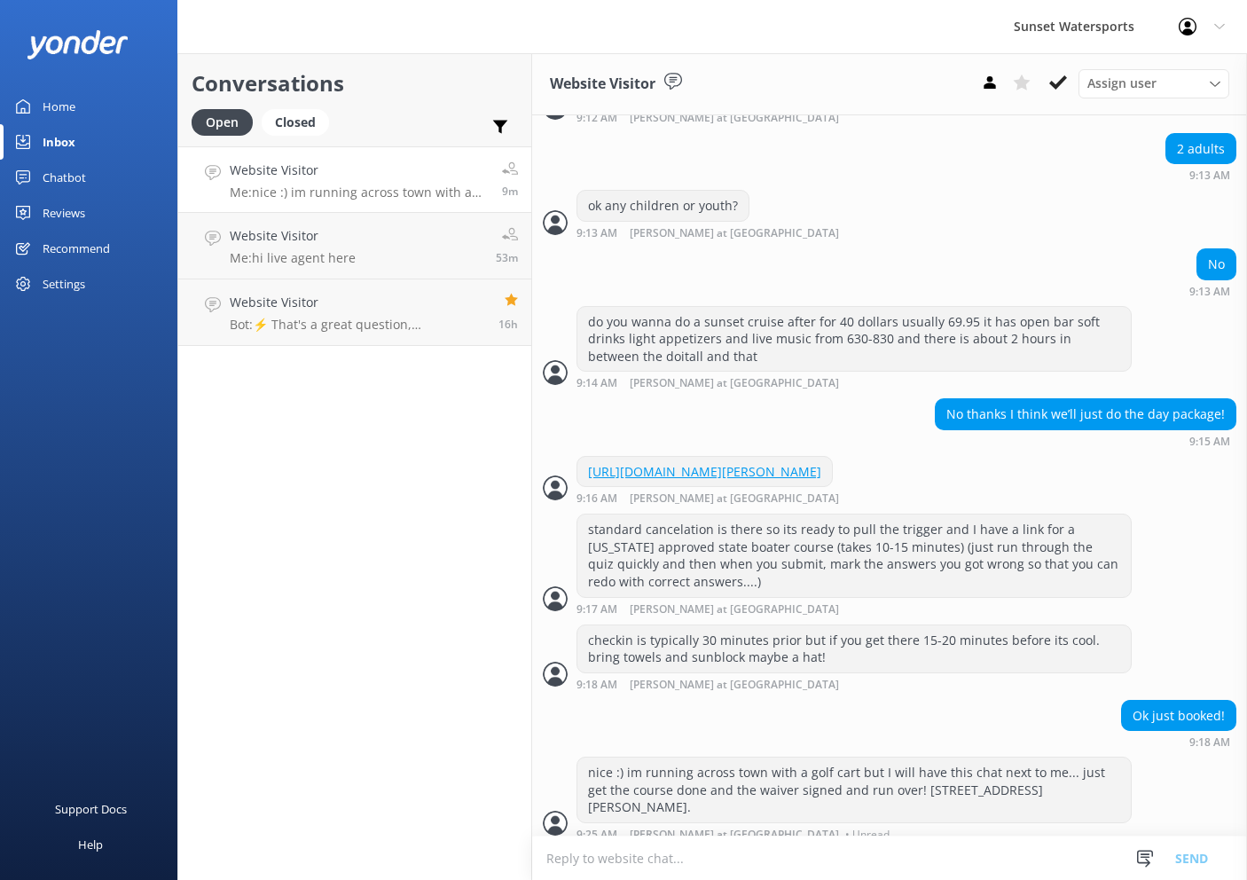
drag, startPoint x: 494, startPoint y: 189, endPoint x: 713, endPoint y: 272, distance: 234.4
click at [502, 189] on div "9m" at bounding box center [503, 180] width 29 height 38
click at [361, 164] on h4 "Website Visitor" at bounding box center [356, 171] width 253 height 20
click at [1057, 83] on icon at bounding box center [1058, 83] width 18 height 18
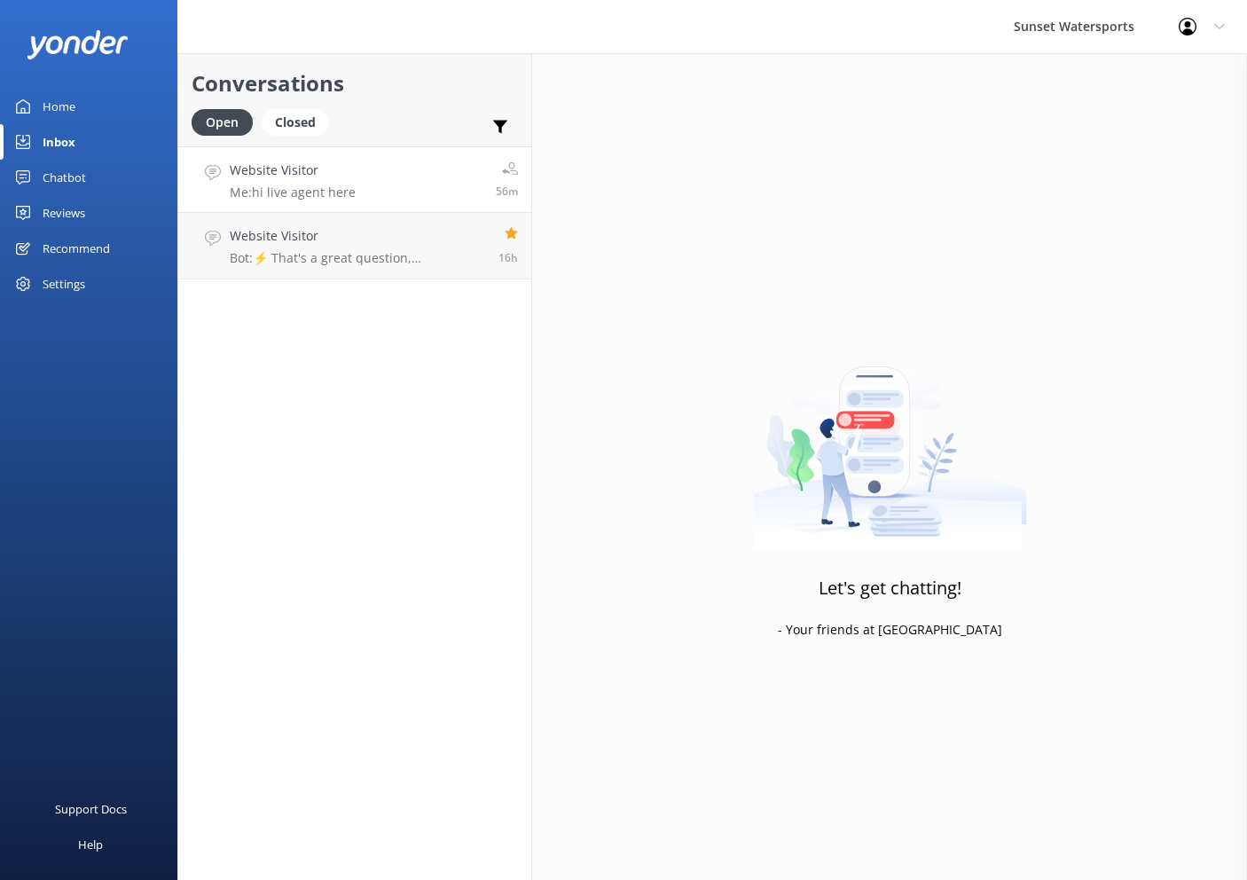
click at [381, 171] on link "Website Visitor Me: hi live agent here 56m" at bounding box center [354, 179] width 353 height 67
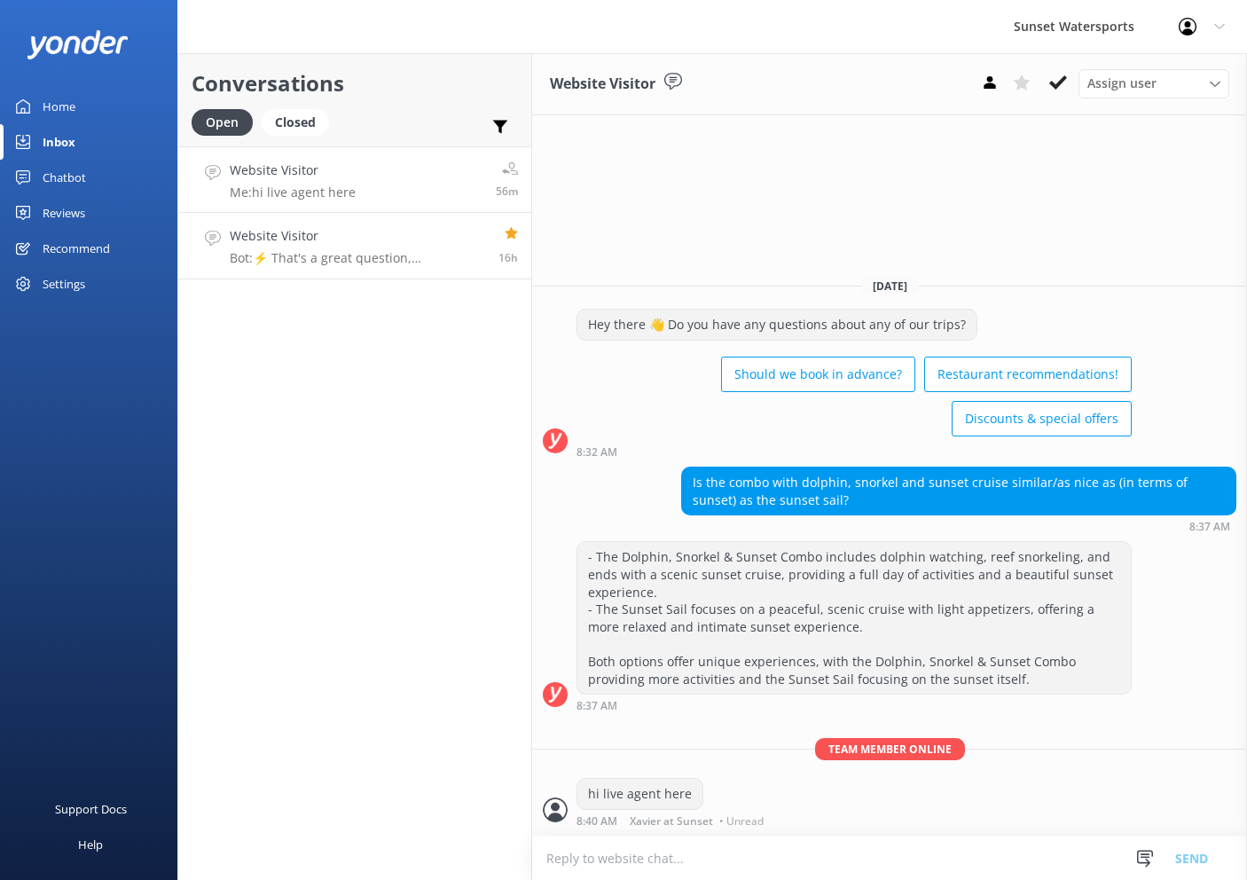
click at [370, 225] on link "Website Visitor Bot: ⚡ That's a great question, unfortunately I do not know the…" at bounding box center [354, 246] width 353 height 67
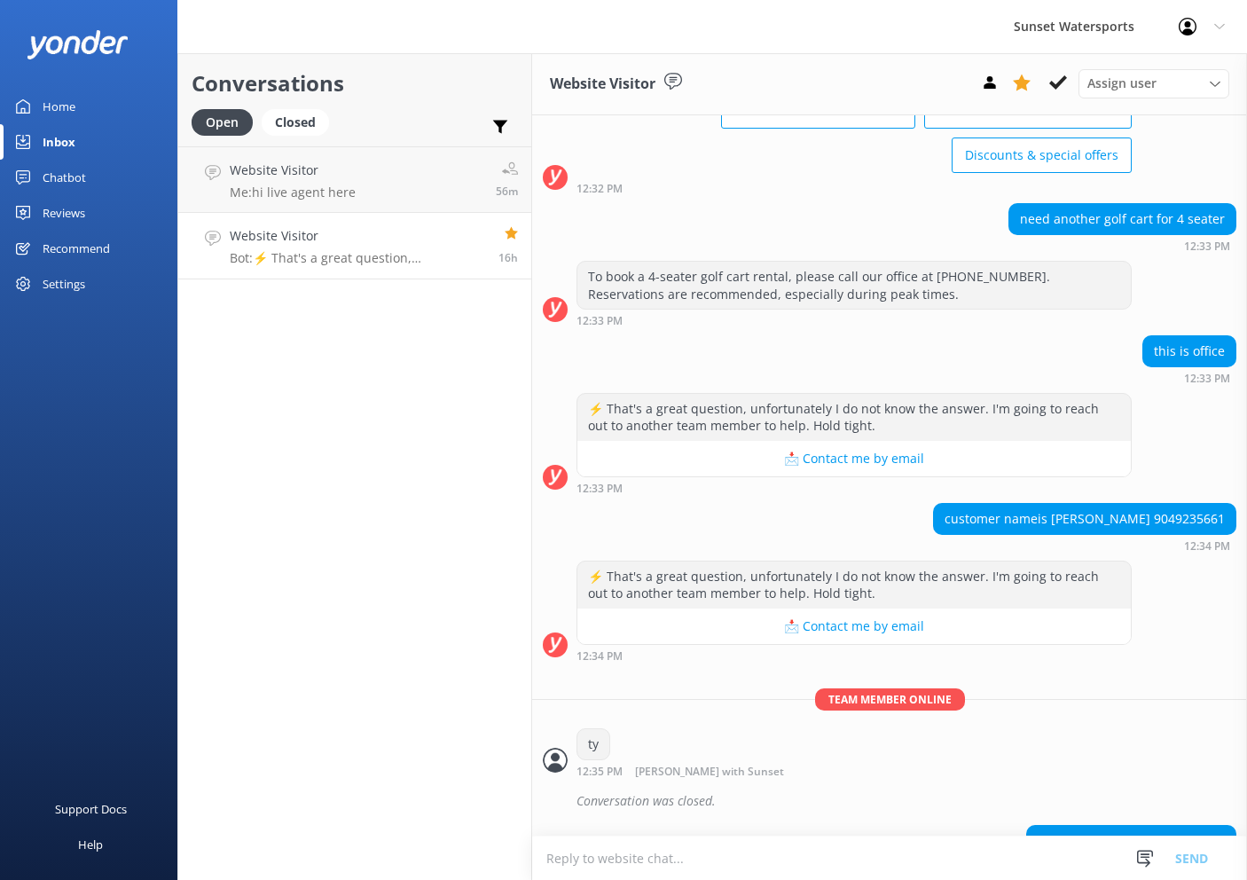
scroll to position [4066, 0]
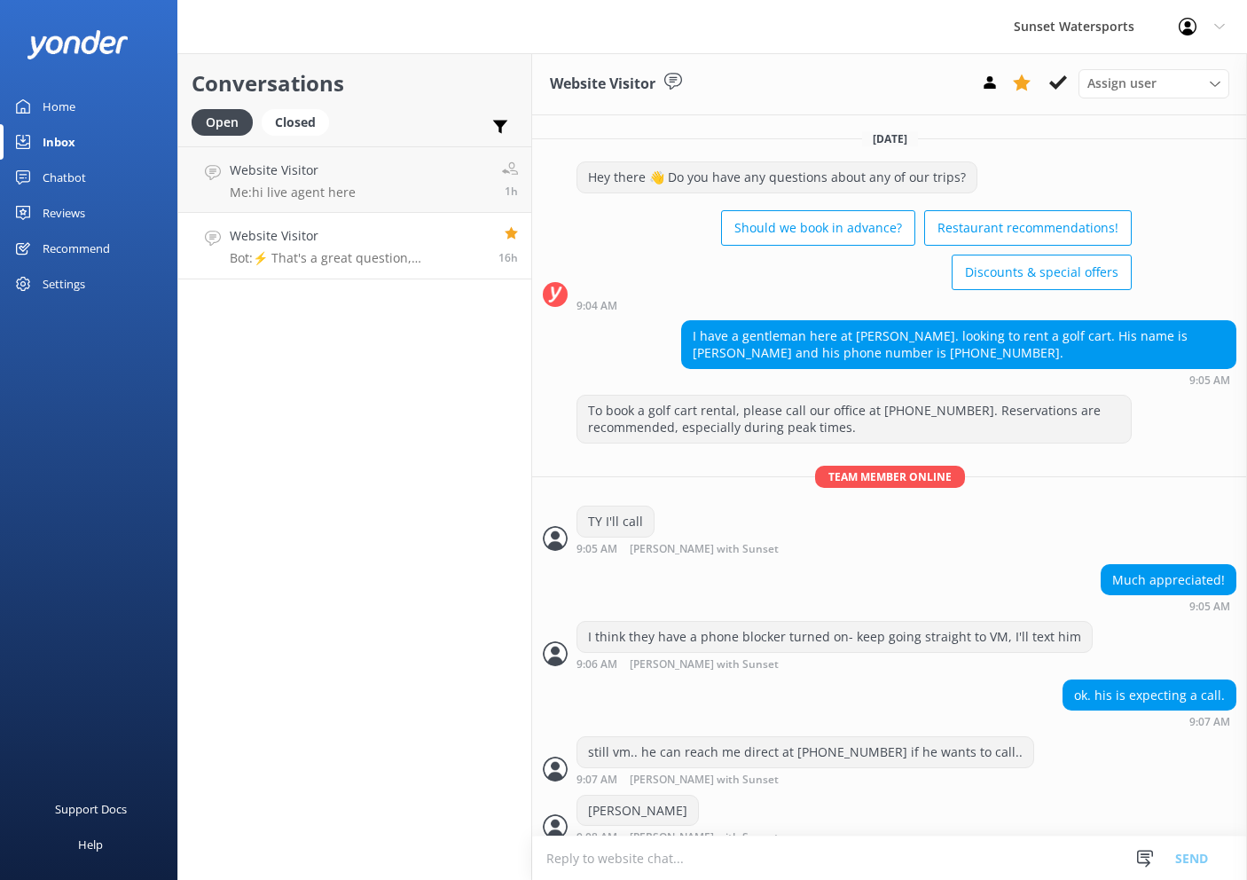
scroll to position [4066, 0]
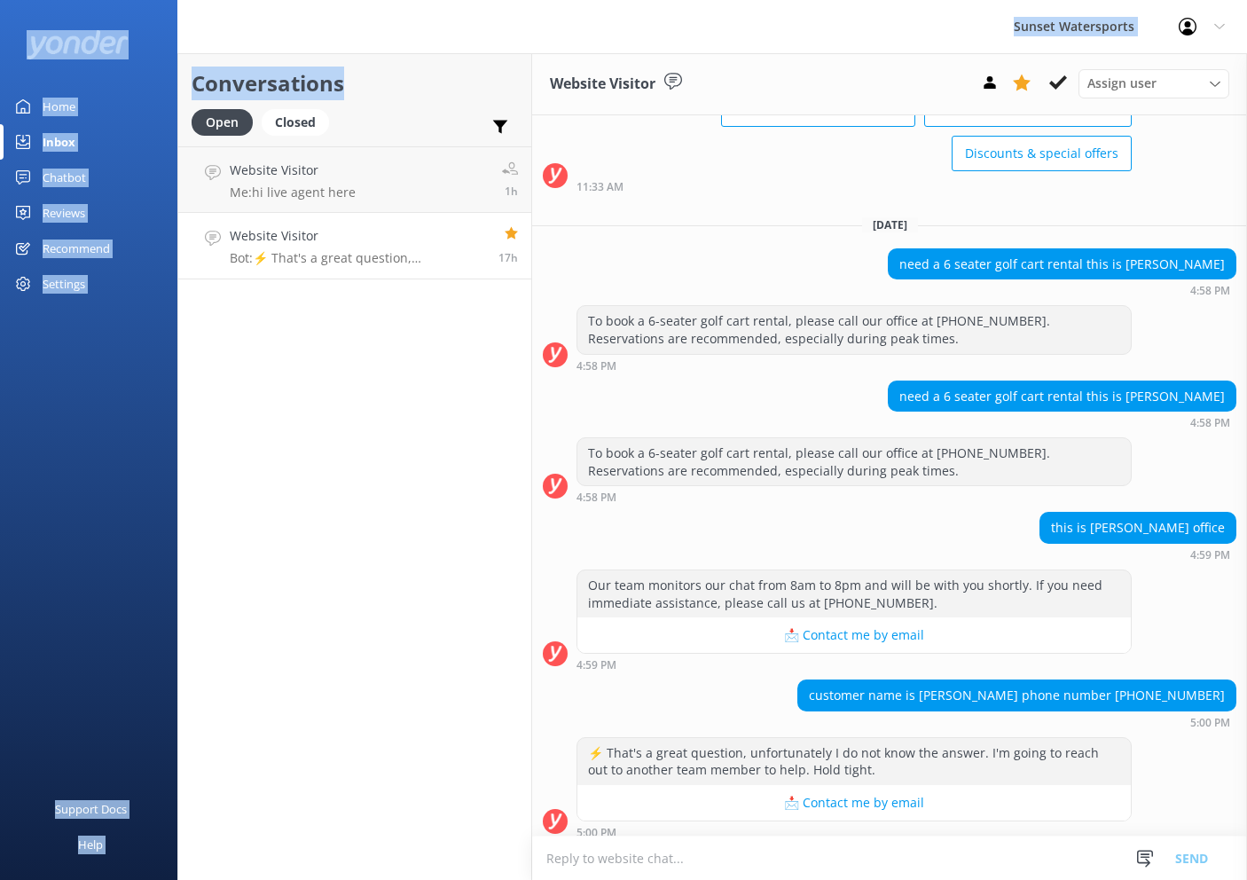
drag, startPoint x: 490, startPoint y: 67, endPoint x: 481, endPoint y: 48, distance: 20.6
click at [484, 53] on div "Sunset Watersports Profile Settings Logout Home Inbox Chatbot Content Products …" at bounding box center [623, 466] width 1247 height 827
